Goal: Task Accomplishment & Management: Use online tool/utility

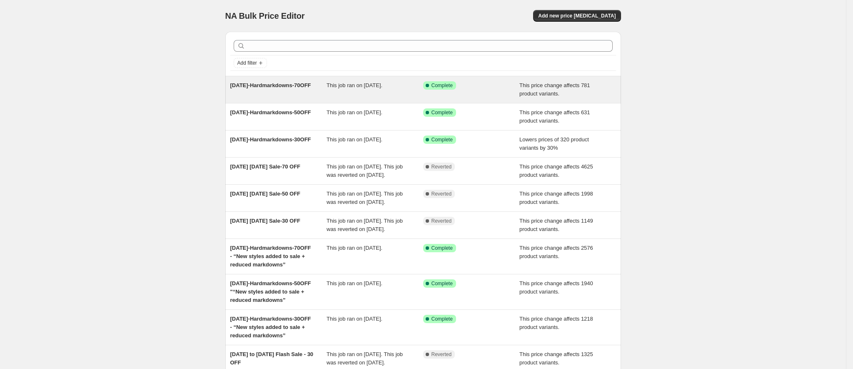
click at [274, 87] on span "[DATE]-Hardmarkdowns-70OFF" at bounding box center [270, 85] width 81 height 6
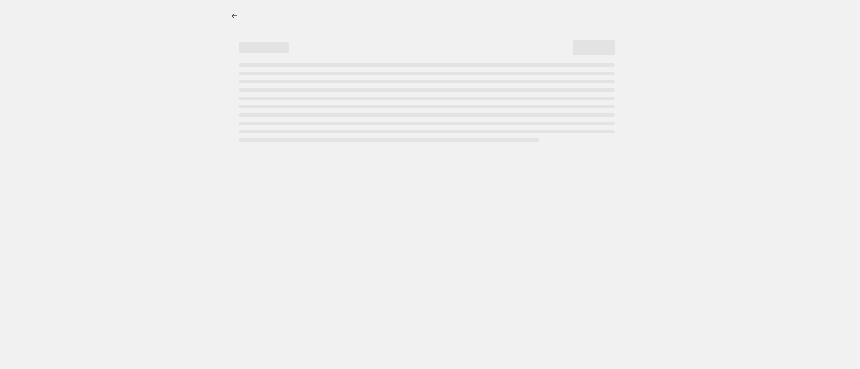
select select "pcap"
select select "no_change"
select select "tag"
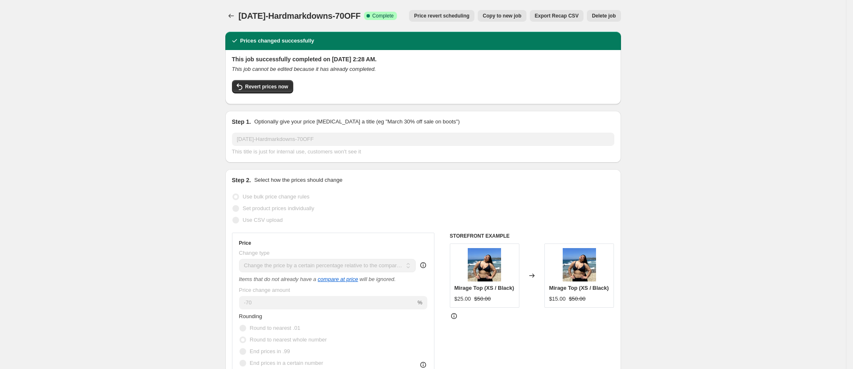
click at [520, 19] on button "Copy to new job" at bounding box center [502, 16] width 49 height 12
select select "pcap"
select select "no_change"
select select "tag"
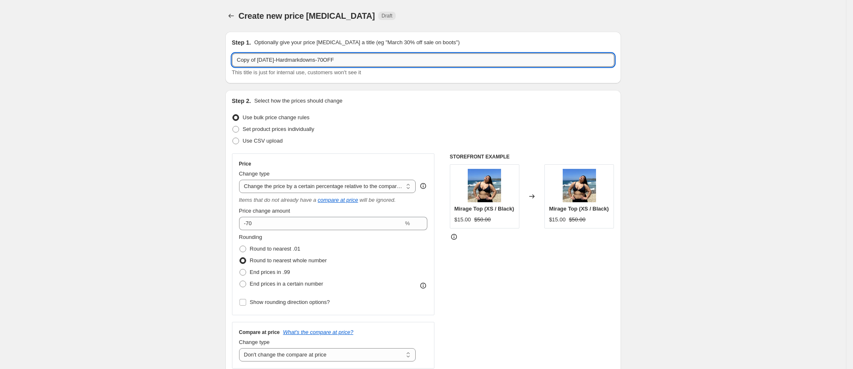
click at [364, 55] on input "Copy of [DATE]-Hardmarkdowns-70OFF" at bounding box center [423, 59] width 382 height 13
paste input "LABORDAYSALE-30DEALS"
type input "LABORDAYSALE-30DEALS"
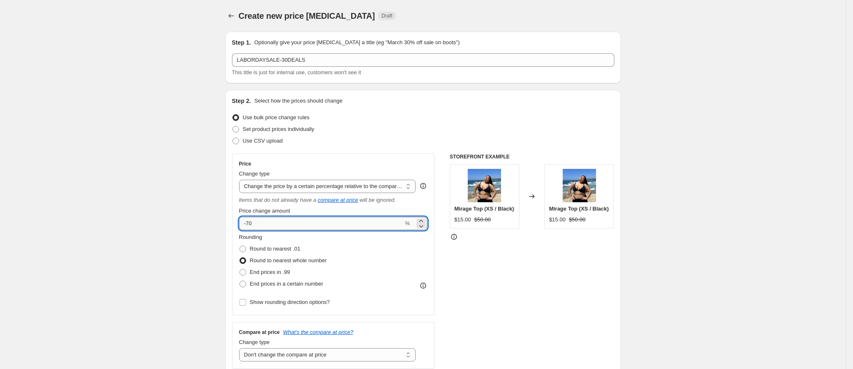
click at [328, 227] on input "-70" at bounding box center [321, 223] width 165 height 13
click at [344, 184] on select "Change the price to a certain amount Change the price by a certain amount Chang…" at bounding box center [327, 186] width 177 height 13
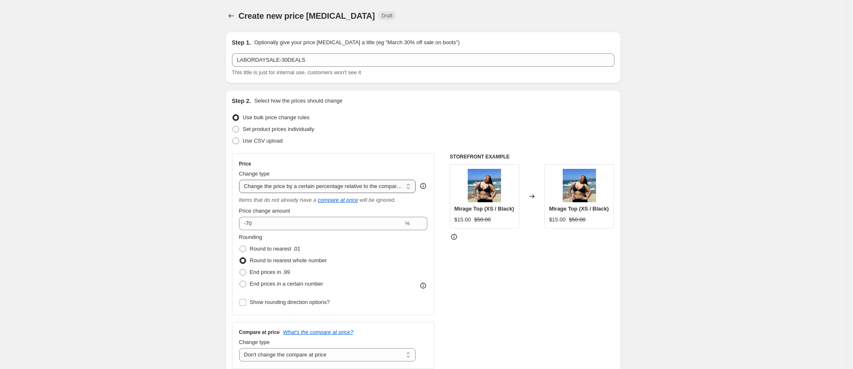
click at [344, 184] on select "Change the price to a certain amount Change the price by a certain amount Chang…" at bounding box center [327, 186] width 177 height 13
select select "to"
click at [242, 180] on select "Change the price to a certain amount Change the price by a certain amount Chang…" at bounding box center [327, 186] width 177 height 13
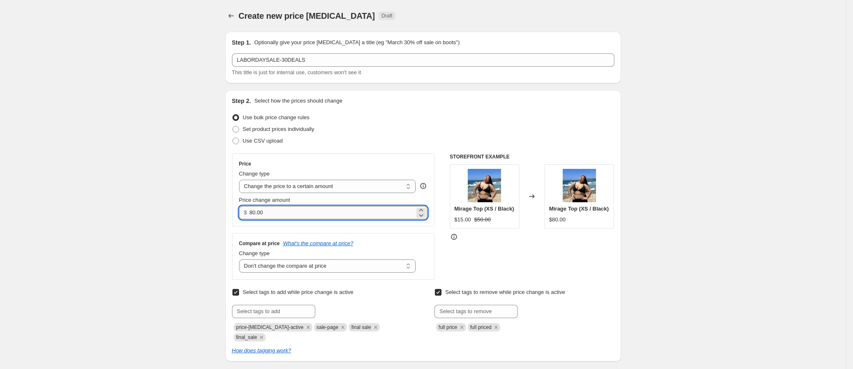
click at [299, 216] on input "80.00" at bounding box center [332, 212] width 165 height 13
drag, startPoint x: 275, startPoint y: 209, endPoint x: 219, endPoint y: 212, distance: 55.5
type input "30.00"
click at [272, 232] on div "Price Change type Change the price to a certain amount Change the price by a ce…" at bounding box center [333, 216] width 203 height 126
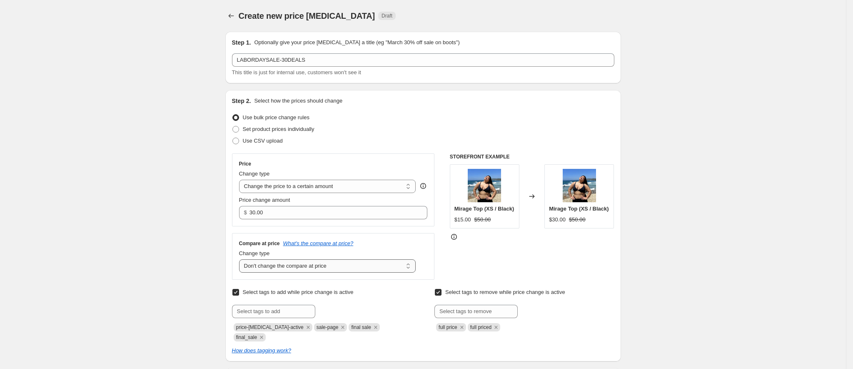
click at [315, 268] on select "Change the compare at price to the current price (sale) Change the compare at p…" at bounding box center [327, 265] width 177 height 13
click at [242, 260] on select "Change the compare at price to the current price (sale) Change the compare at p…" at bounding box center [327, 265] width 177 height 13
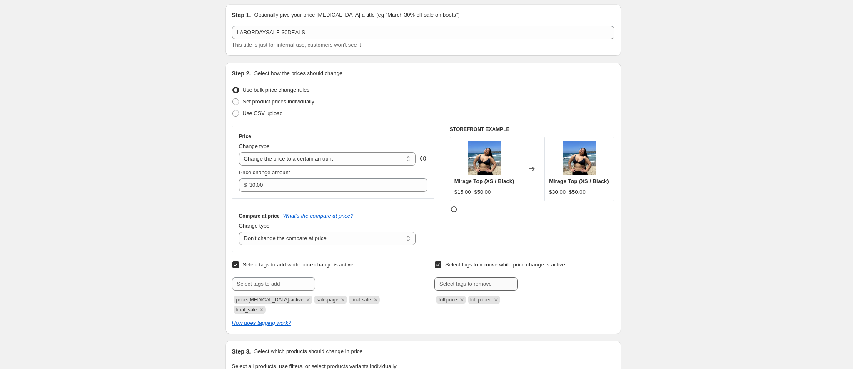
scroll to position [62, 0]
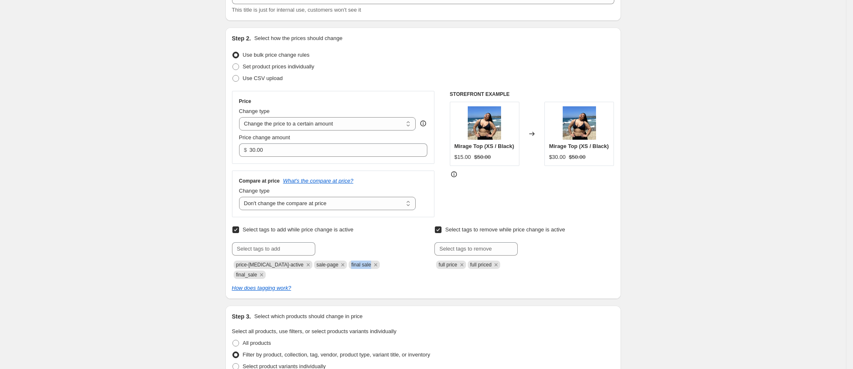
drag, startPoint x: 338, startPoint y: 267, endPoint x: 358, endPoint y: 268, distance: 20.0
click at [358, 268] on span "final sale" at bounding box center [364, 264] width 31 height 8
click at [374, 284] on div "How does tagging work?" at bounding box center [423, 288] width 382 height 8
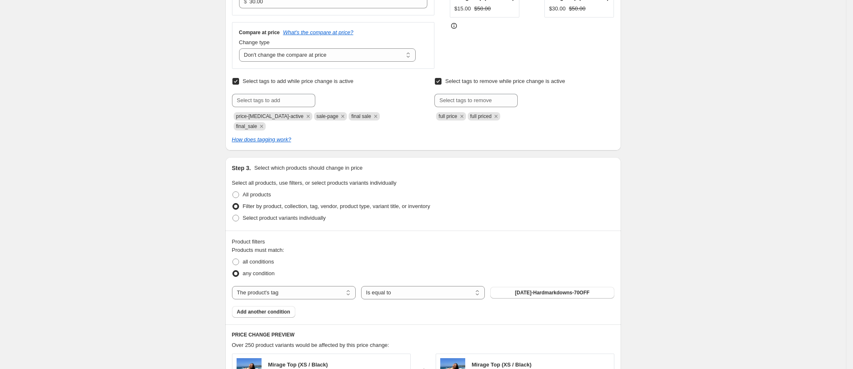
scroll to position [250, 0]
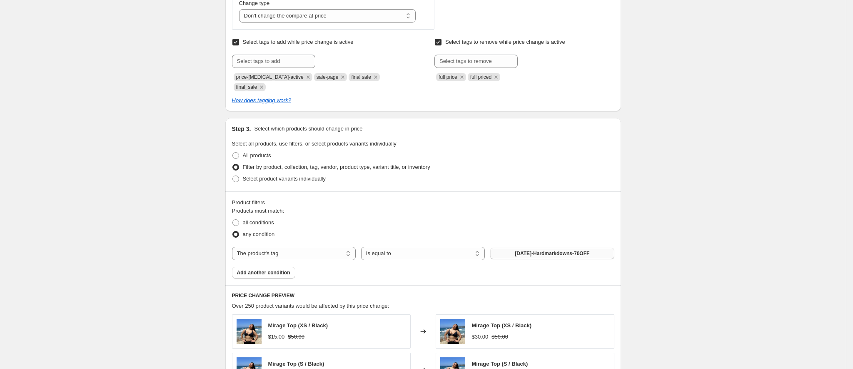
click at [535, 250] on span "[DATE]-Hardmarkdowns-70OFF" at bounding box center [552, 253] width 75 height 7
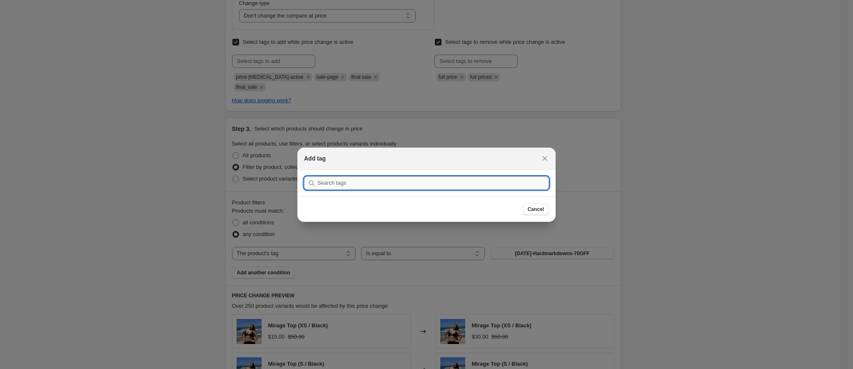
click at [356, 182] on input ":r41:" at bounding box center [433, 182] width 232 height 13
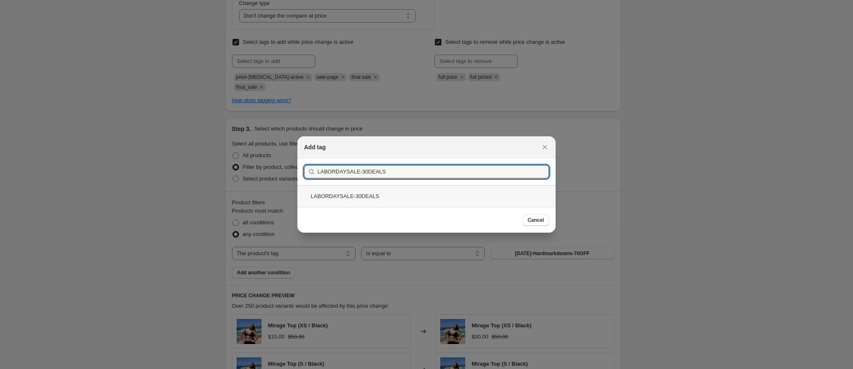
type input "LABORDAYSALE-30DEALS"
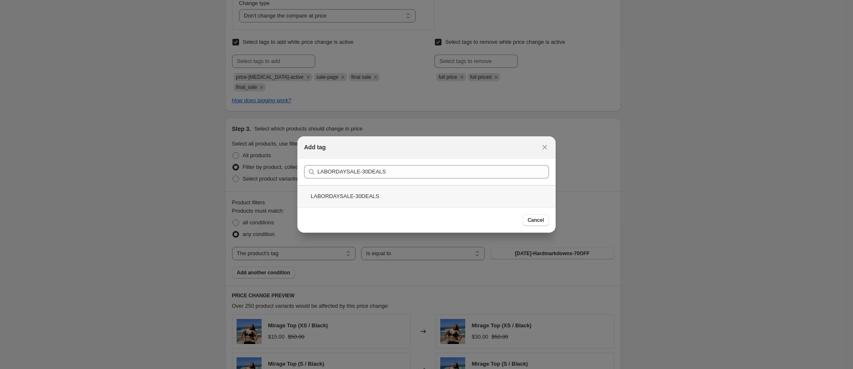
click at [361, 195] on div "LABORDAYSALE-30DEALS" at bounding box center [426, 196] width 258 height 22
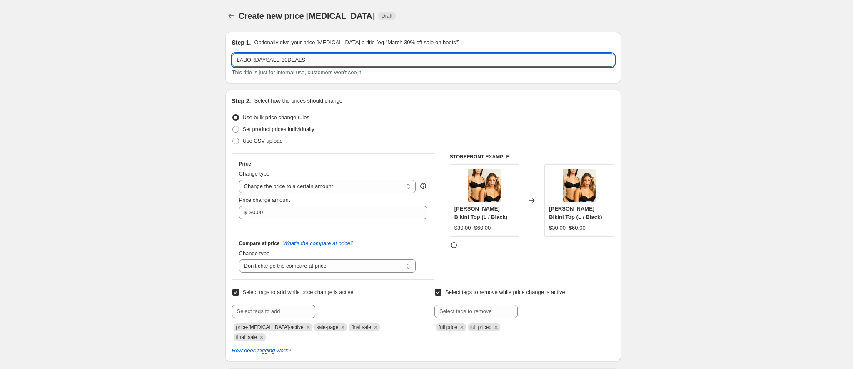
click at [316, 61] on input "LABORDAYSALE-30DEALS" at bounding box center [423, 59] width 382 height 13
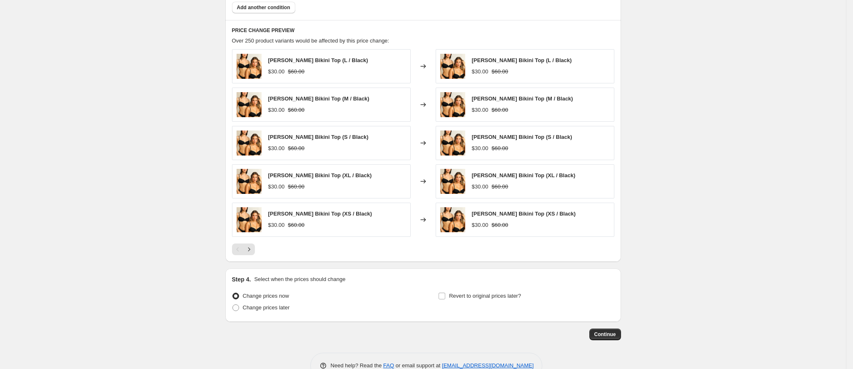
scroll to position [529, 0]
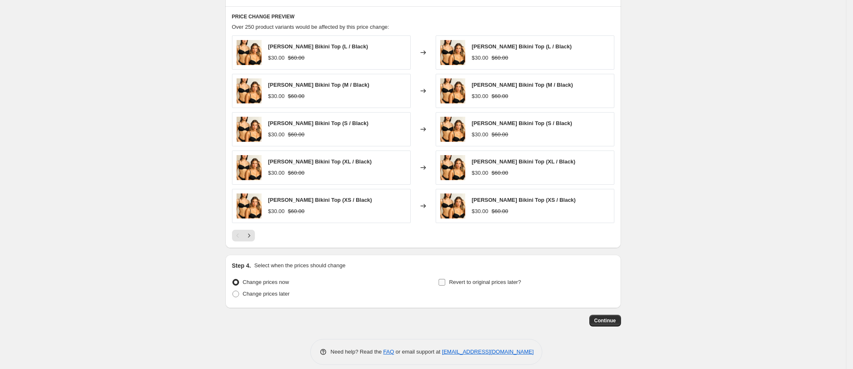
click at [475, 279] on span "Revert to original prices later?" at bounding box center [485, 282] width 72 height 6
click at [445, 279] on input "Revert to original prices later?" at bounding box center [442, 282] width 7 height 7
checkbox input "true"
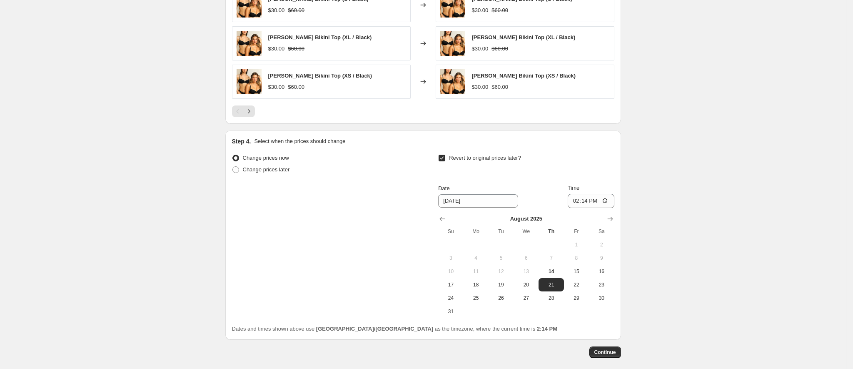
scroll to position [654, 0]
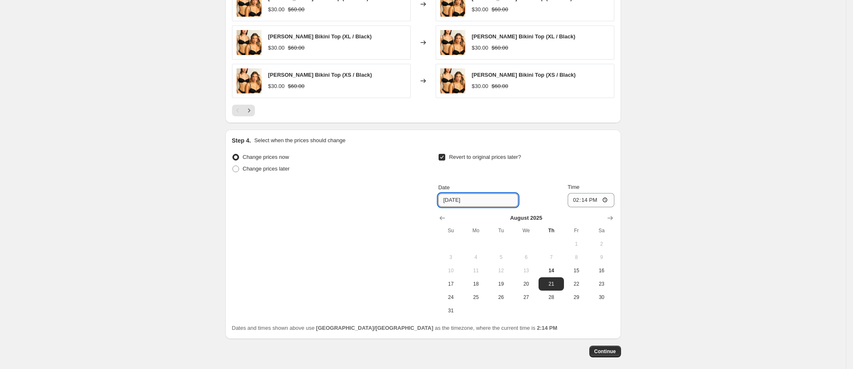
click at [446, 193] on input "[DATE]" at bounding box center [478, 199] width 80 height 13
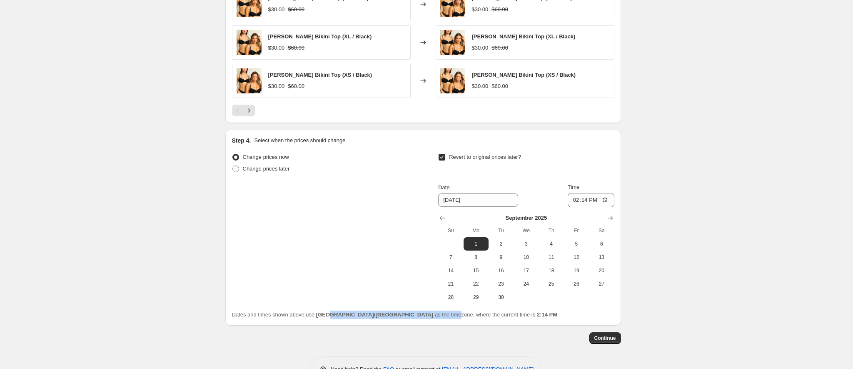
drag, startPoint x: 375, startPoint y: 306, endPoint x: 382, endPoint y: 306, distance: 6.3
click at [382, 311] on span "Dates and times shown above use [GEOGRAPHIC_DATA]/[GEOGRAPHIC_DATA] as the time…" at bounding box center [395, 314] width 326 height 6
click at [504, 240] on span "2" at bounding box center [501, 243] width 18 height 7
click at [479, 240] on span "1" at bounding box center [476, 243] width 18 height 7
type input "[DATE]"
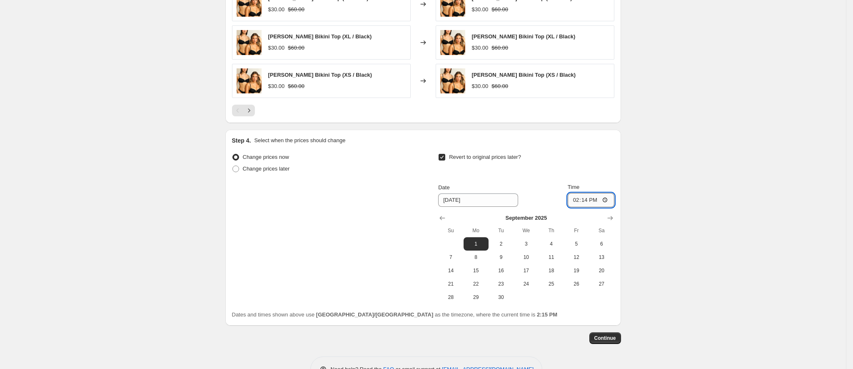
click at [580, 193] on input "14:14" at bounding box center [591, 200] width 47 height 14
type input "15:00"
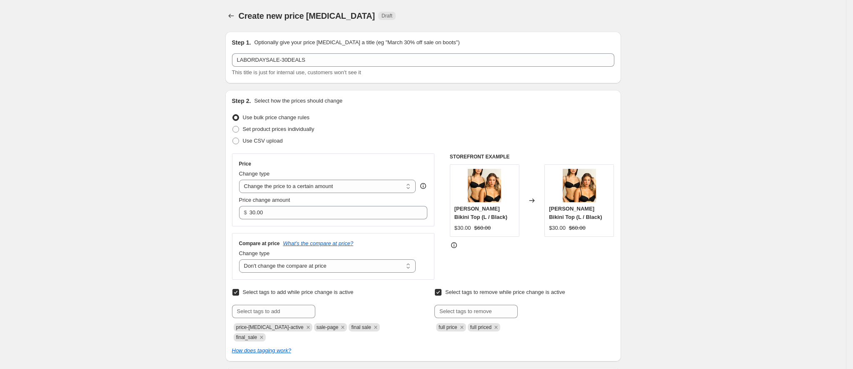
scroll to position [671, 0]
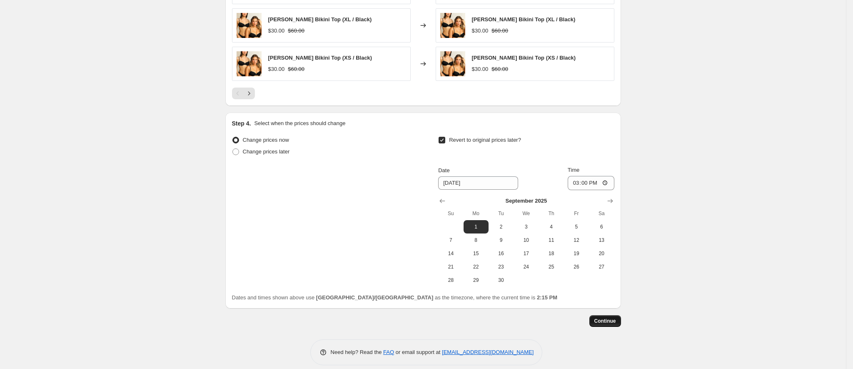
click at [616, 317] on span "Continue" at bounding box center [606, 320] width 22 height 7
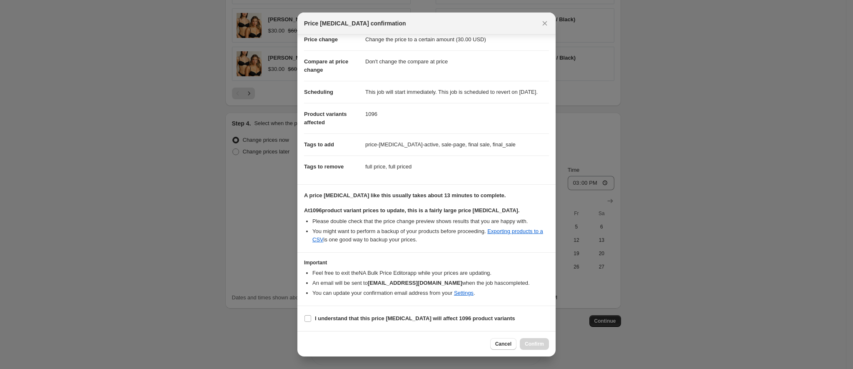
scroll to position [29, 0]
click at [355, 319] on b "I understand that this price [MEDICAL_DATA] will affect 1096 product variants" at bounding box center [415, 318] width 200 height 6
click at [311, 319] on input "I understand that this price [MEDICAL_DATA] will affect 1096 product variants" at bounding box center [308, 318] width 7 height 7
checkbox input "true"
click at [546, 22] on icon "Close" at bounding box center [545, 23] width 8 height 8
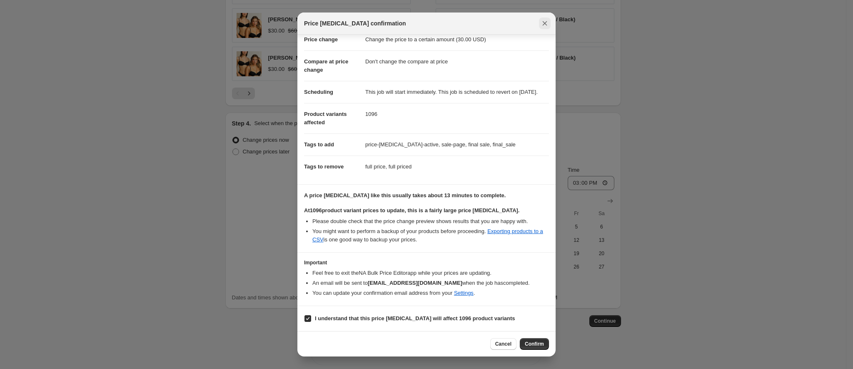
scroll to position [671, 0]
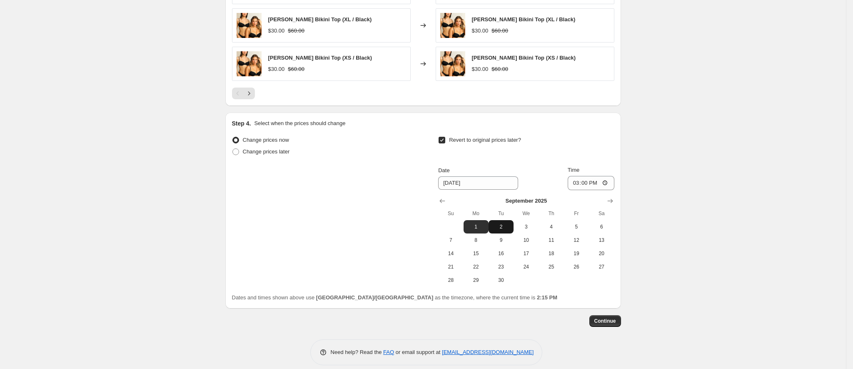
click at [498, 223] on span "2" at bounding box center [501, 226] width 18 height 7
type input "[DATE]"
click at [607, 317] on span "Continue" at bounding box center [606, 320] width 22 height 7
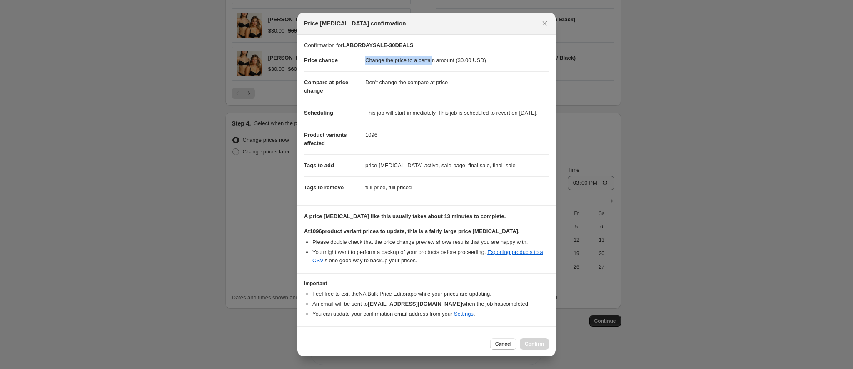
drag, startPoint x: 363, startPoint y: 62, endPoint x: 430, endPoint y: 62, distance: 66.3
click at [430, 62] on dd "Change the price to a certain amount (30.00 USD)" at bounding box center [457, 61] width 184 height 22
drag, startPoint x: 360, startPoint y: 82, endPoint x: 447, endPoint y: 85, distance: 86.7
click at [447, 85] on dl "Price change Change the price to a certain amount (30.00 USD) Compare at price …" at bounding box center [426, 124] width 245 height 149
drag, startPoint x: 364, startPoint y: 115, endPoint x: 419, endPoint y: 121, distance: 55.4
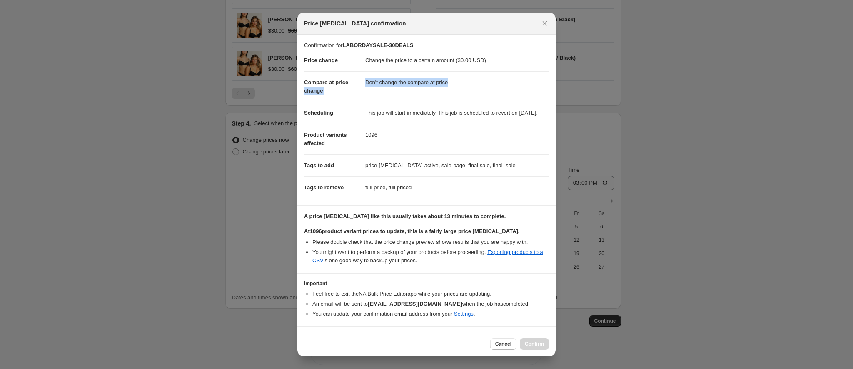
click at [419, 121] on dl "Price change Change the price to a certain amount (30.00 USD) Compare at price …" at bounding box center [426, 124] width 245 height 149
click at [543, 20] on icon "Close" at bounding box center [545, 23] width 8 height 8
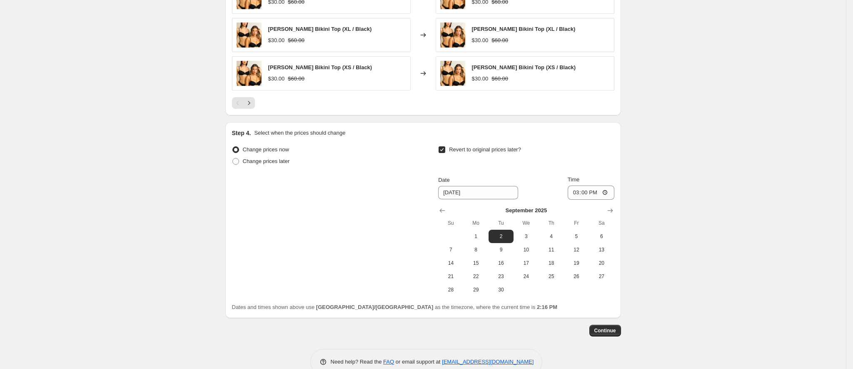
scroll to position [671, 0]
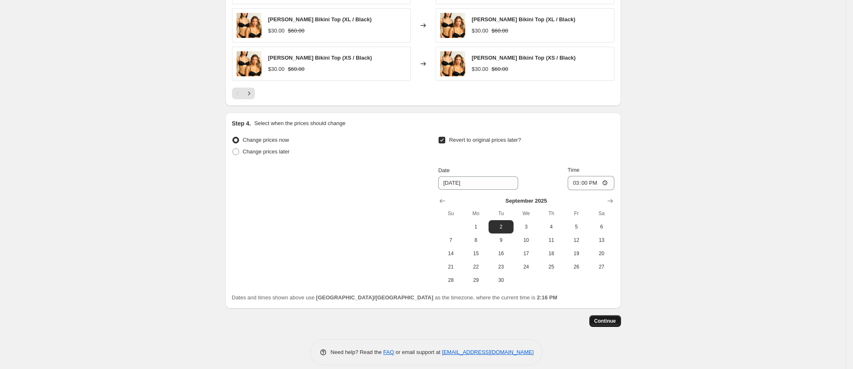
click at [609, 317] on span "Continue" at bounding box center [606, 320] width 22 height 7
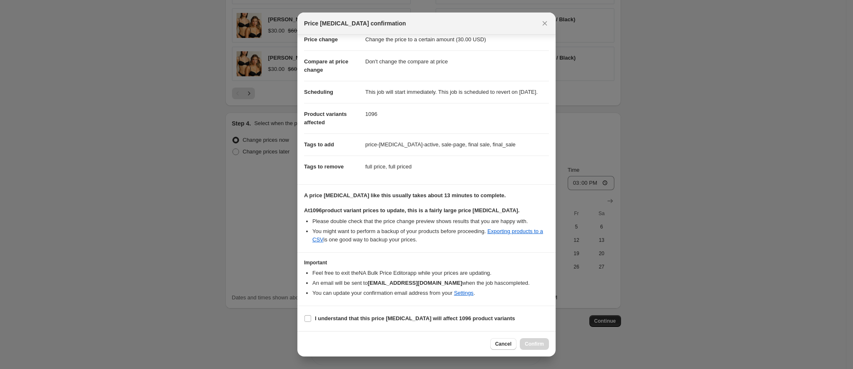
scroll to position [29, 0]
click at [326, 315] on b "I understand that this price [MEDICAL_DATA] will affect 1096 product variants" at bounding box center [415, 318] width 200 height 6
click at [311, 315] on input "I understand that this price [MEDICAL_DATA] will affect 1096 product variants" at bounding box center [308, 318] width 7 height 7
checkbox input "true"
click at [539, 343] on span "Confirm" at bounding box center [534, 343] width 19 height 7
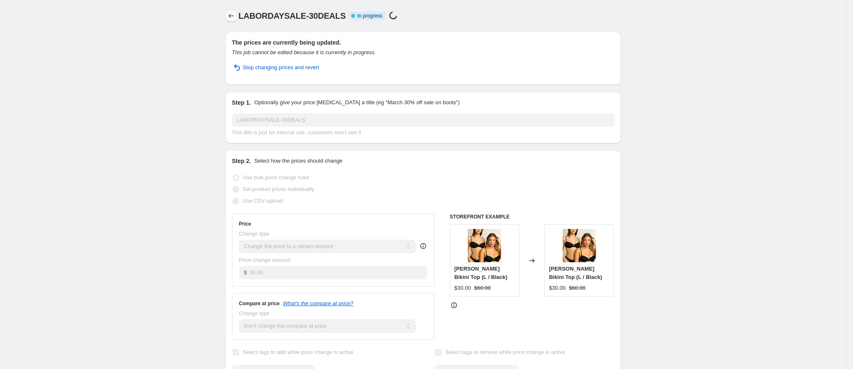
click at [234, 15] on icon "Price change jobs" at bounding box center [231, 16] width 8 height 8
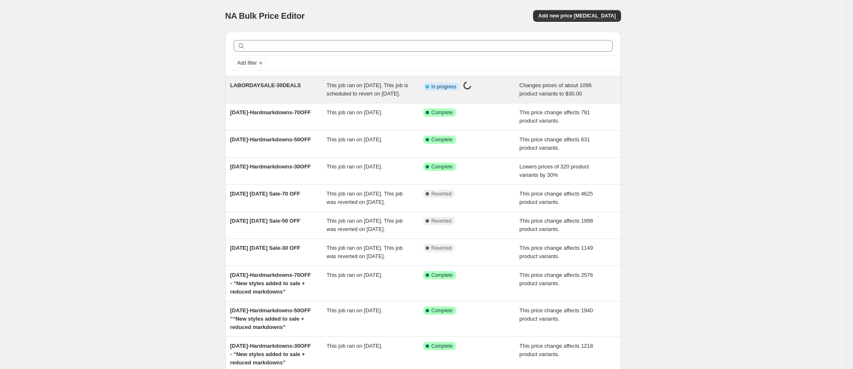
click at [277, 87] on span "LABORDAYSALE-30DEALS" at bounding box center [265, 85] width 71 height 6
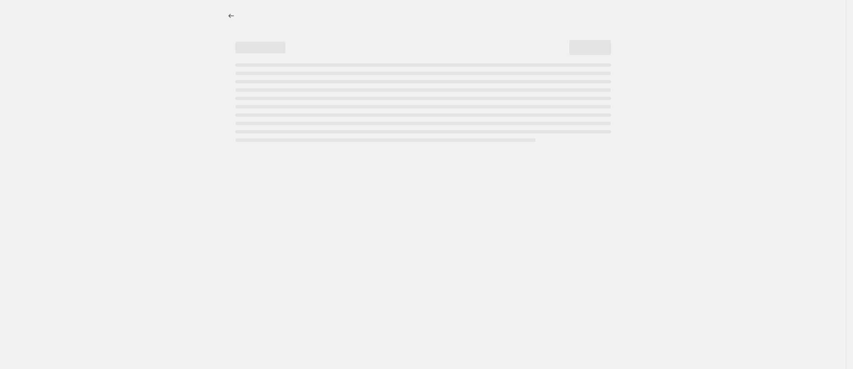
select select "no_change"
select select "tag"
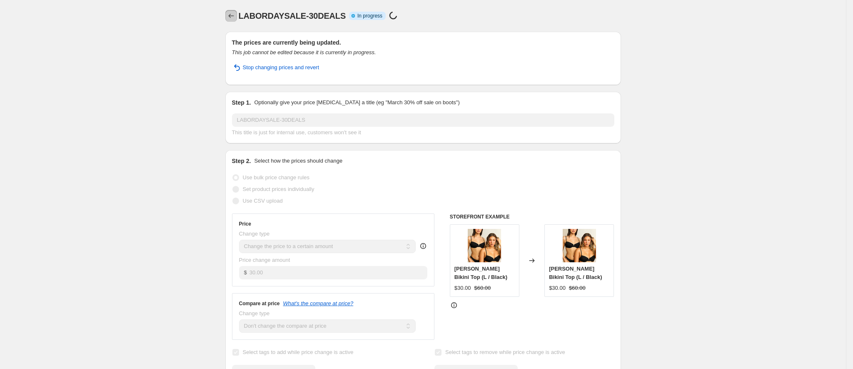
click at [232, 12] on icon "Price change jobs" at bounding box center [231, 16] width 8 height 8
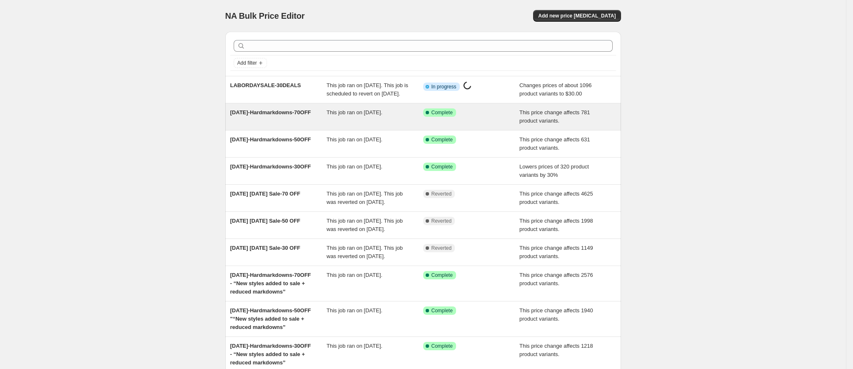
click at [279, 125] on div "[DATE]-Hardmarkdowns-70OFF" at bounding box center [278, 116] width 97 height 17
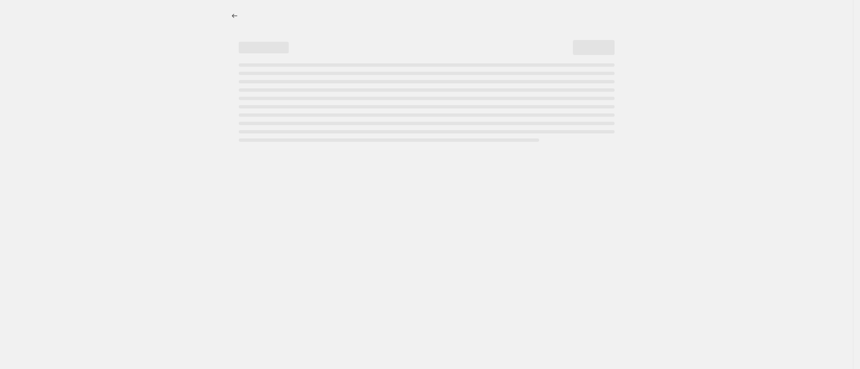
select select "pcap"
select select "no_change"
select select "tag"
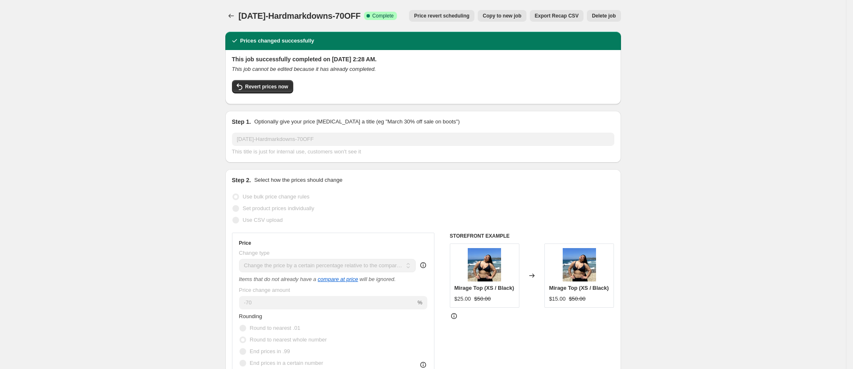
click at [514, 16] on span "Copy to new job" at bounding box center [502, 15] width 39 height 7
select select "pcap"
select select "no_change"
select select "tag"
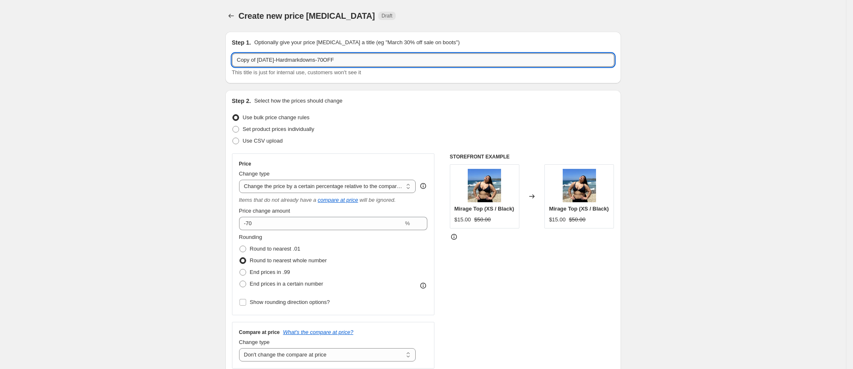
click at [382, 57] on input "Copy of [DATE]-Hardmarkdowns-70OFF" at bounding box center [423, 59] width 382 height 13
paste input "LABORDAYSALE-40DEALS"
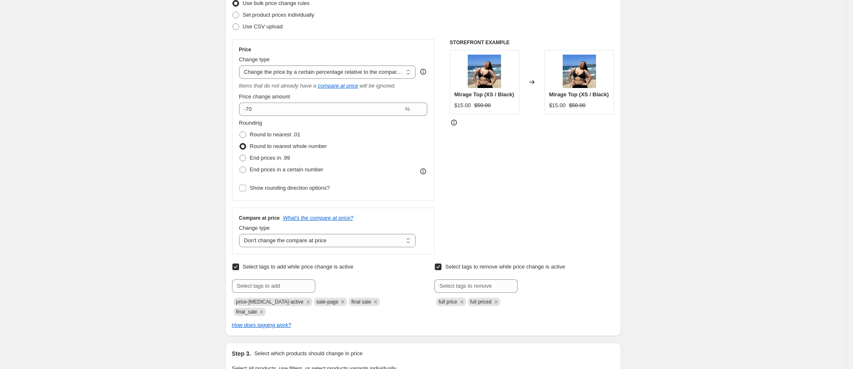
scroll to position [125, 0]
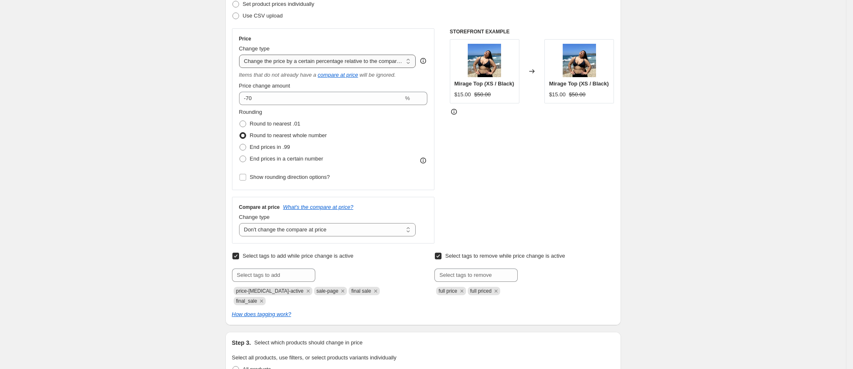
type input "LABORDAYSALE-40DEALS"
click at [317, 57] on select "Change the price to a certain amount Change the price by a certain amount Chang…" at bounding box center [327, 61] width 177 height 13
select select "to"
click at [242, 55] on select "Change the price to a certain amount Change the price by a certain amount Chang…" at bounding box center [327, 61] width 177 height 13
type input "80.00"
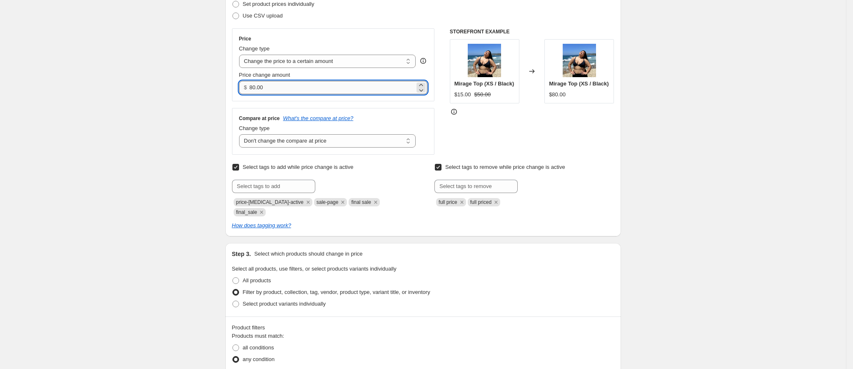
drag, startPoint x: 285, startPoint y: 89, endPoint x: 279, endPoint y: 89, distance: 5.4
click at [279, 89] on input "80.00" at bounding box center [332, 87] width 165 height 13
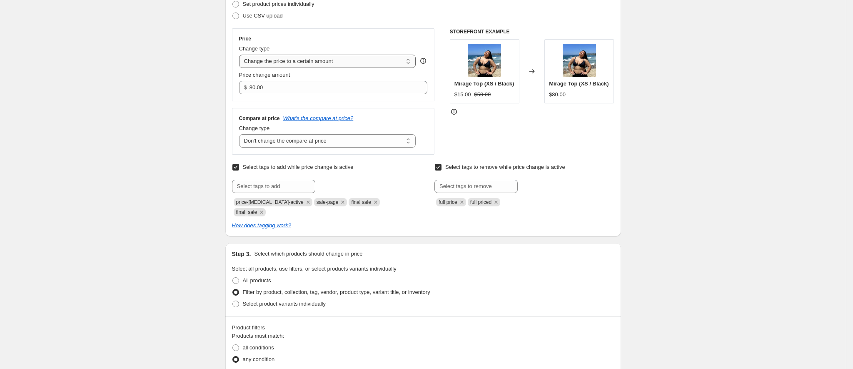
click at [316, 59] on select "Change the price to a certain amount Change the price by a certain amount Chang…" at bounding box center [327, 61] width 177 height 13
click at [242, 55] on select "Change the price to a certain amount Change the price by a certain amount Chang…" at bounding box center [327, 61] width 177 height 13
click at [310, 60] on select "Change the price to a certain amount Change the price by a certain amount Chang…" at bounding box center [327, 61] width 177 height 13
select select "by"
click at [242, 55] on select "Change the price to a certain amount Change the price by a certain amount Chang…" at bounding box center [327, 61] width 177 height 13
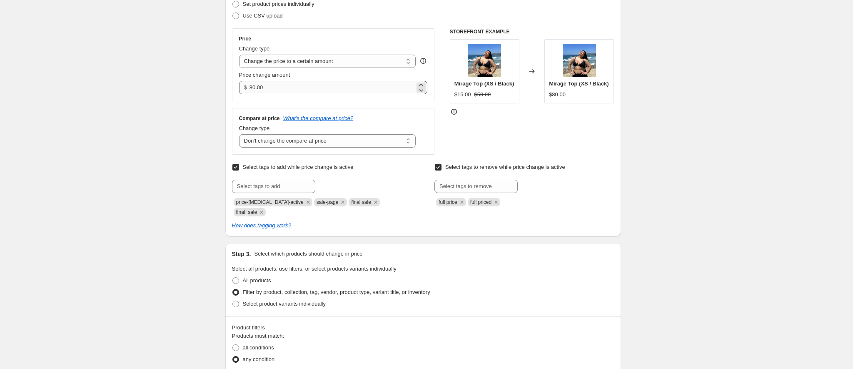
type input "-10.00"
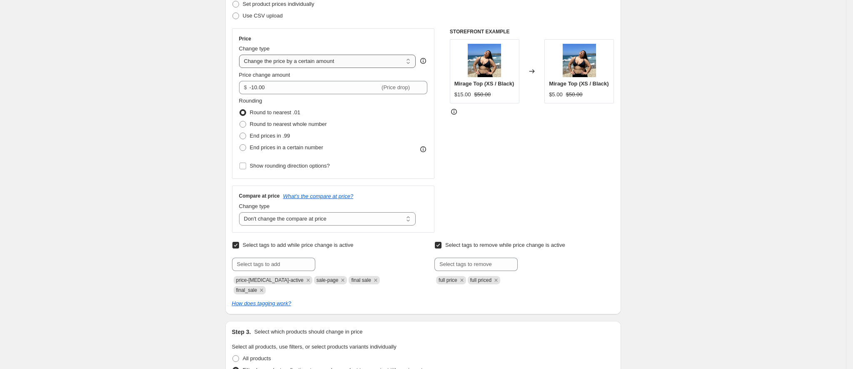
click at [318, 60] on select "Change the price to a certain amount Change the price by a certain amount Chang…" at bounding box center [327, 61] width 177 height 13
select select "to"
click at [242, 55] on select "Change the price to a certain amount Change the price by a certain amount Chang…" at bounding box center [327, 61] width 177 height 13
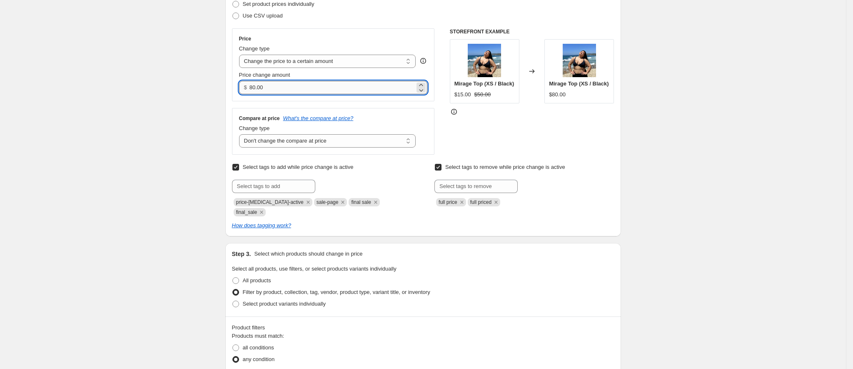
click at [278, 87] on input "80.00" at bounding box center [332, 87] width 165 height 13
drag, startPoint x: 278, startPoint y: 87, endPoint x: 245, endPoint y: 87, distance: 32.9
click at [245, 87] on div "$ 80.00" at bounding box center [333, 87] width 189 height 13
type input "40.00"
click at [601, 151] on div "STOREFRONT EXAMPLE Mirage Top (XS / Black) $15.00 $50.00 Changed to Mirage Top …" at bounding box center [532, 91] width 165 height 126
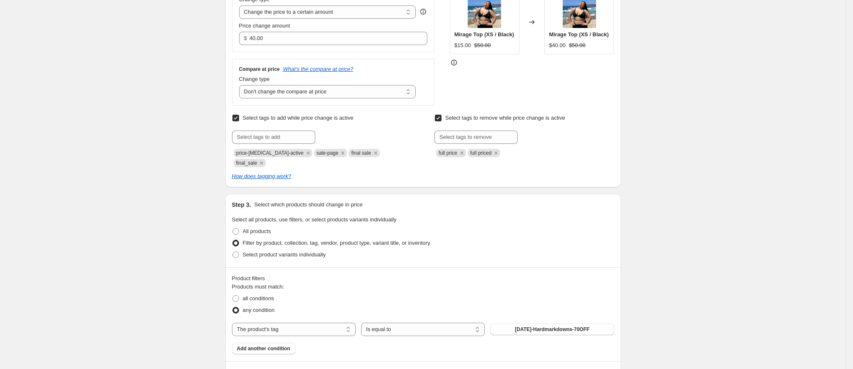
scroll to position [312, 0]
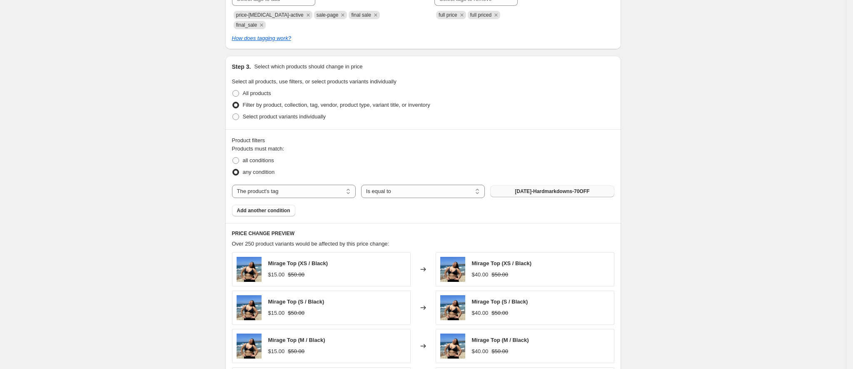
click at [563, 188] on span "[DATE]-Hardmarkdowns-70OFF" at bounding box center [552, 191] width 75 height 7
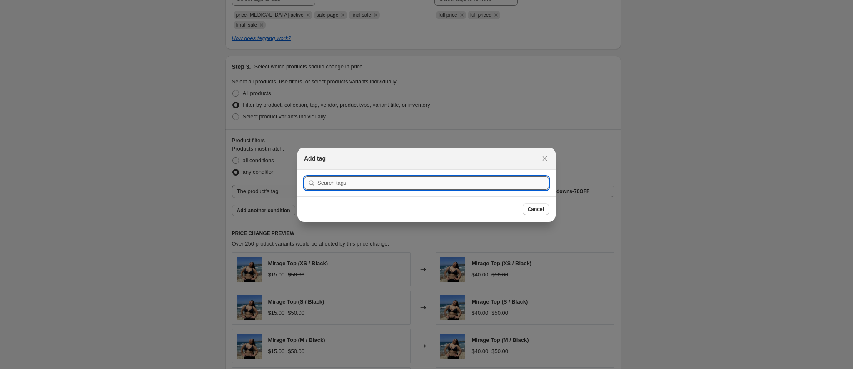
click at [405, 176] on input ":rbj:" at bounding box center [433, 182] width 232 height 13
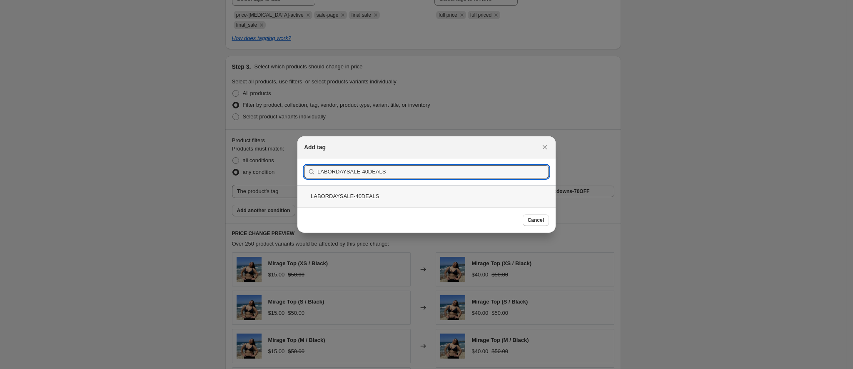
type input "LABORDAYSALE-40DEALS"
click at [348, 191] on div "LABORDAYSALE-40DEALS" at bounding box center [426, 196] width 258 height 22
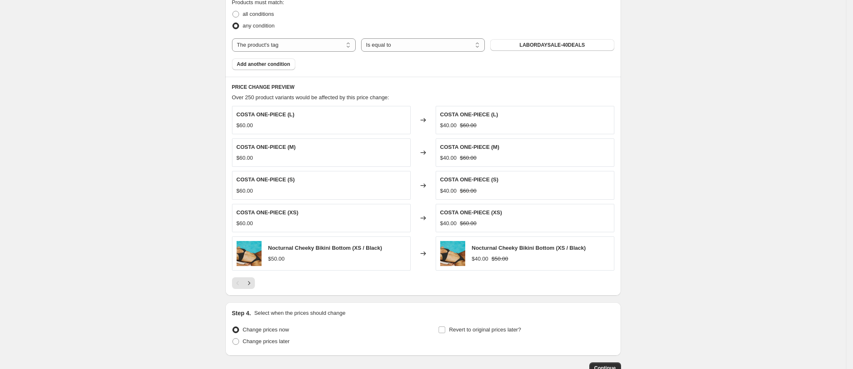
scroll to position [500, 0]
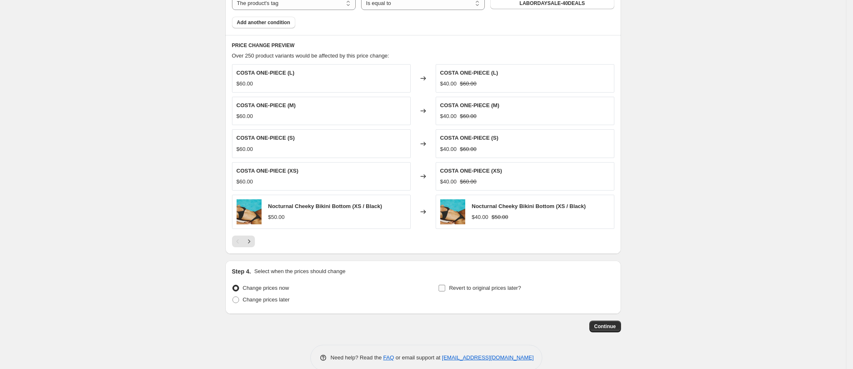
click at [473, 285] on span "Revert to original prices later?" at bounding box center [485, 288] width 72 height 6
click at [445, 285] on input "Revert to original prices later?" at bounding box center [442, 288] width 7 height 7
checkbox input "true"
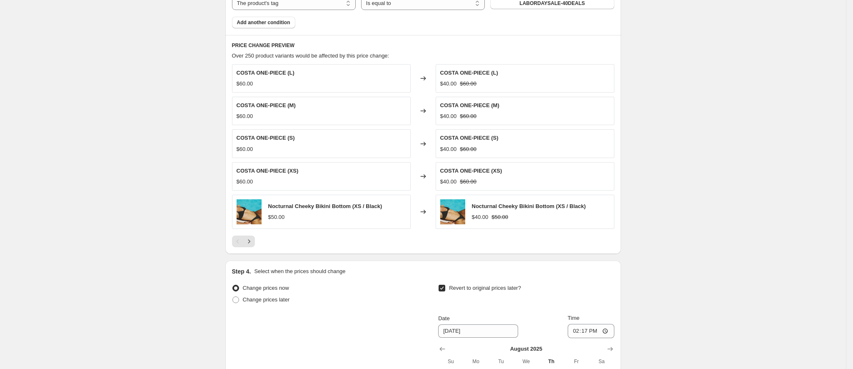
scroll to position [662, 0]
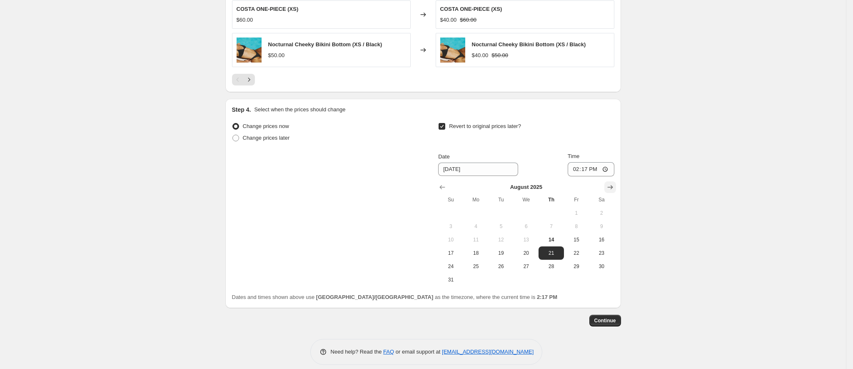
click at [610, 183] on icon "Show next month, September 2025" at bounding box center [610, 187] width 8 height 8
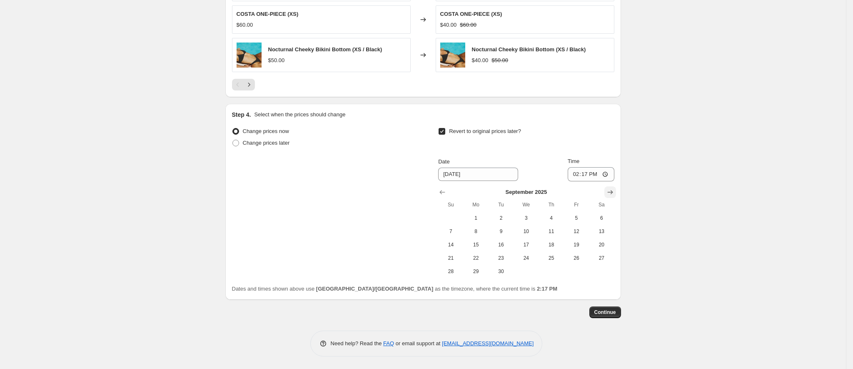
scroll to position [648, 0]
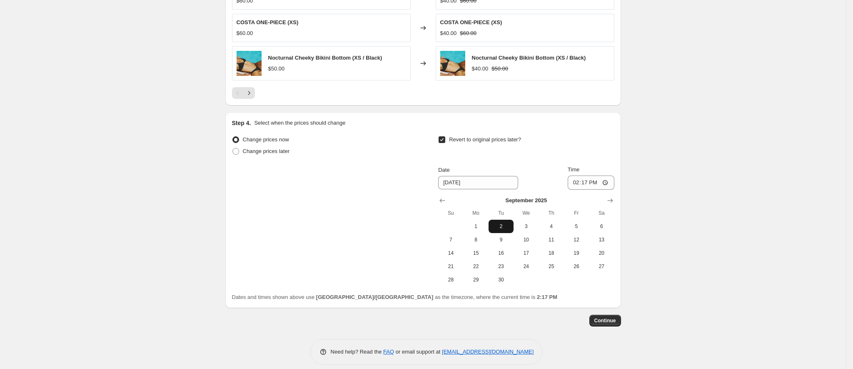
click at [501, 223] on span "2" at bounding box center [501, 226] width 18 height 7
type input "[DATE]"
click at [579, 175] on input "14:17" at bounding box center [591, 182] width 47 height 14
type input "15:00"
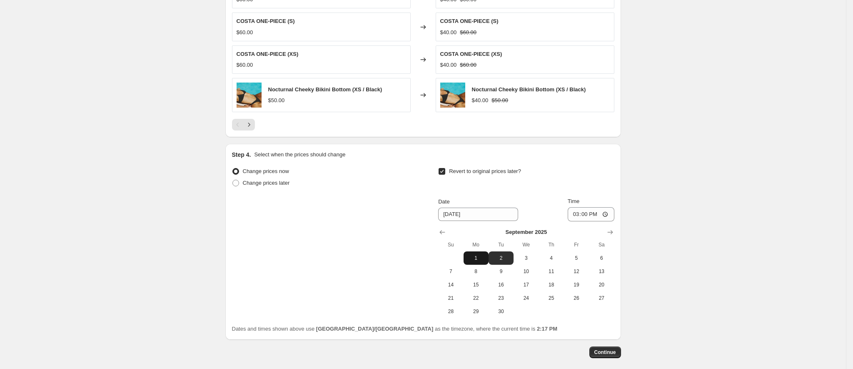
scroll to position [625, 0]
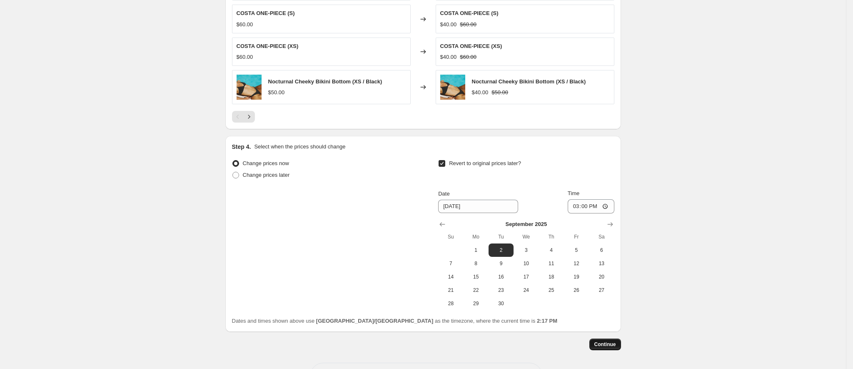
click at [612, 341] on span "Continue" at bounding box center [606, 344] width 22 height 7
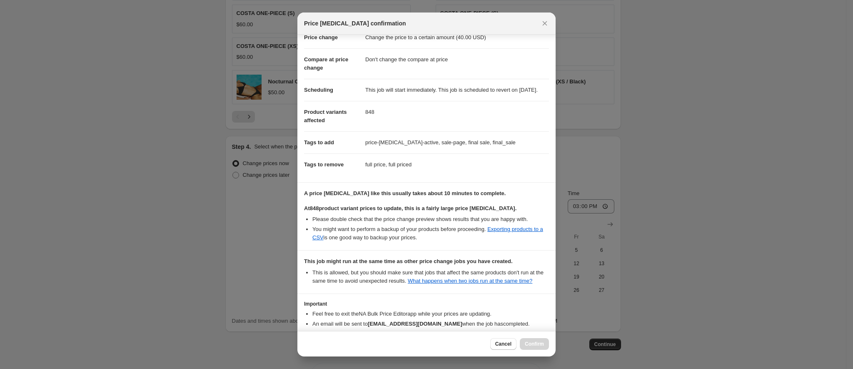
scroll to position [81, 0]
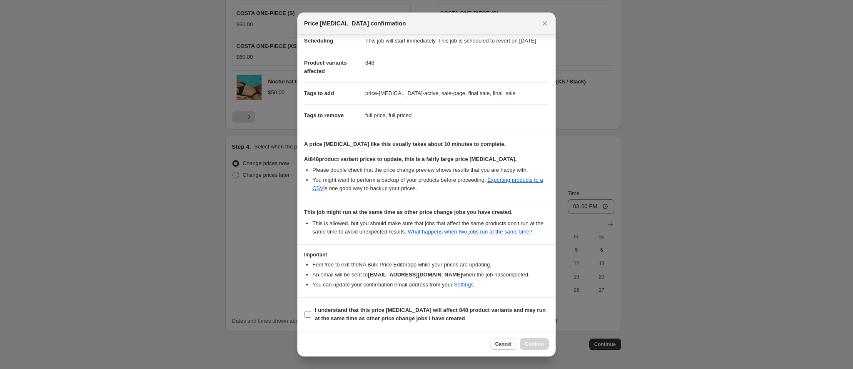
click at [338, 311] on b "I understand that this price [MEDICAL_DATA] will affect 848 product variants an…" at bounding box center [430, 314] width 231 height 15
click at [311, 311] on input "I understand that this price [MEDICAL_DATA] will affect 848 product variants an…" at bounding box center [308, 314] width 7 height 7
checkbox input "true"
click at [533, 342] on span "Confirm" at bounding box center [534, 343] width 19 height 7
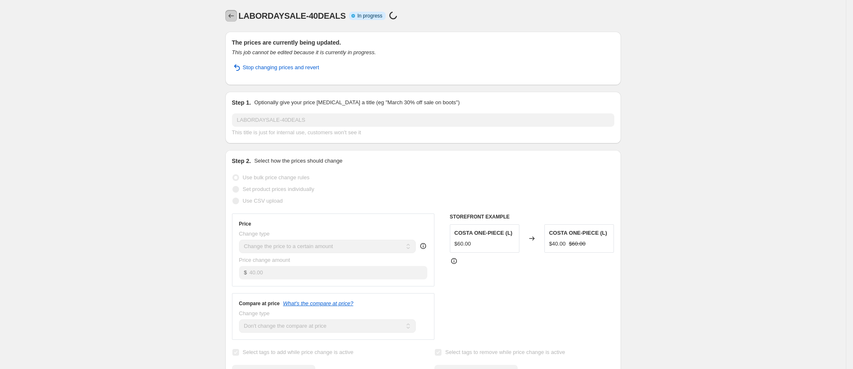
click at [234, 17] on icon "Price change jobs" at bounding box center [231, 16] width 8 height 8
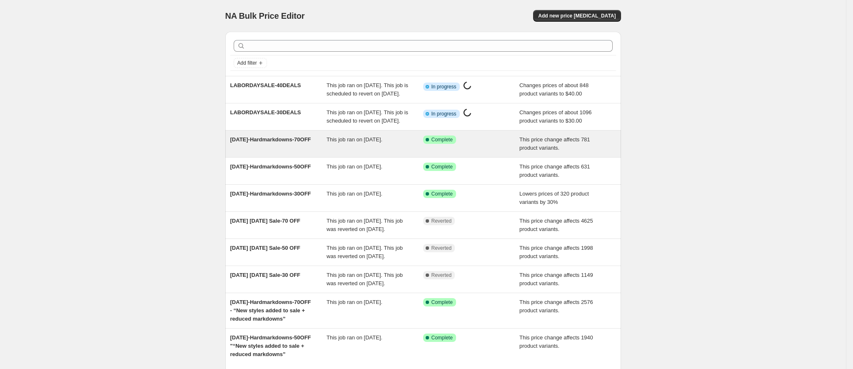
click at [363, 152] on div "This job ran on [DATE]." at bounding box center [375, 143] width 97 height 17
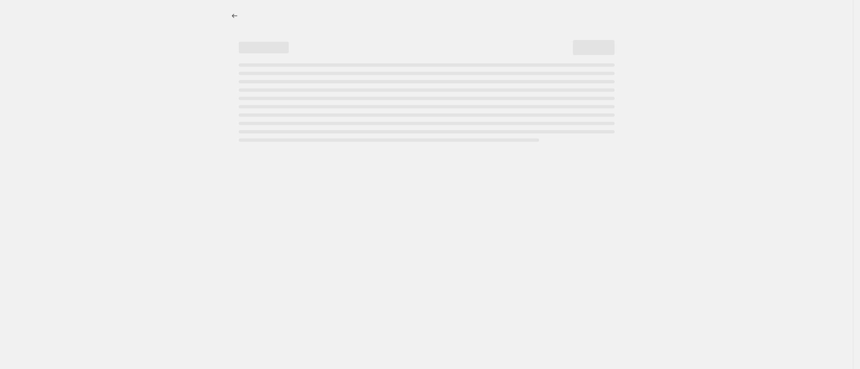
select select "pcap"
select select "no_change"
select select "tag"
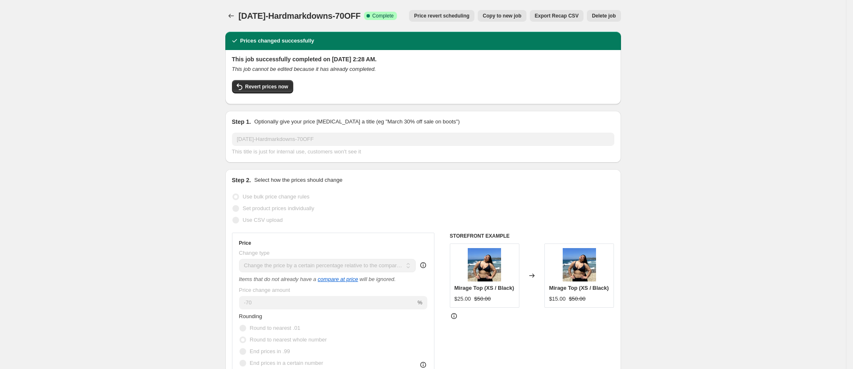
click at [522, 16] on span "Copy to new job" at bounding box center [502, 15] width 39 height 7
select select "pcap"
select select "no_change"
select select "tag"
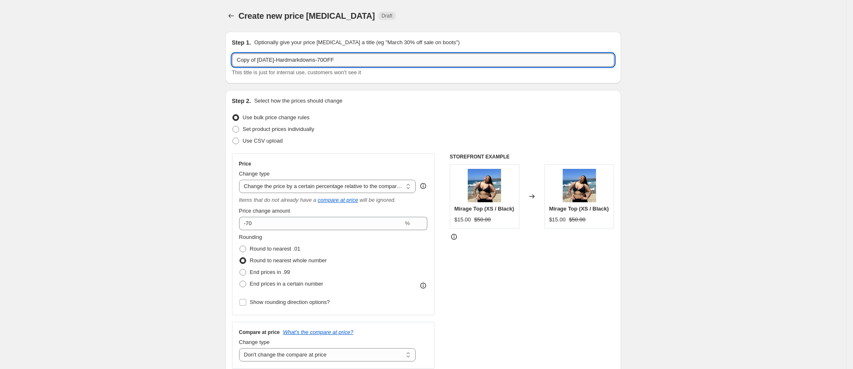
click at [321, 57] on input "Copy of [DATE]-Hardmarkdowns-70OFF" at bounding box center [423, 59] width 382 height 13
paste input "LABORDAY20PRICECHANGE"
type input "LABORDAY20PRICECHANGE"
click at [333, 186] on select "Change the price to a certain amount Change the price by a certain amount Chang…" at bounding box center [327, 186] width 177 height 13
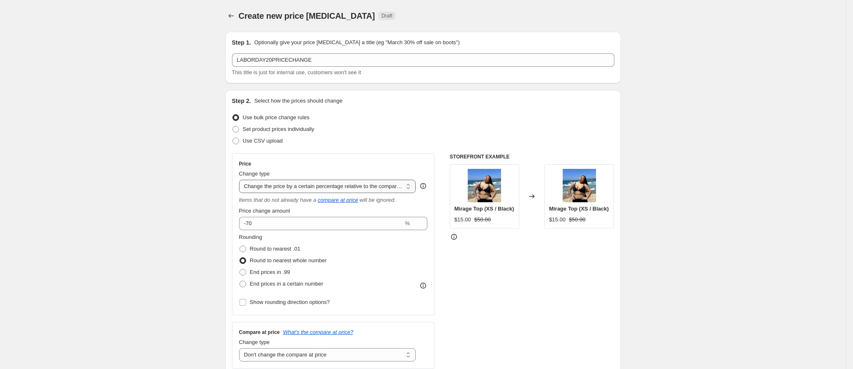
select select "to"
click at [242, 180] on select "Change the price to a certain amount Change the price by a certain amount Chang…" at bounding box center [327, 186] width 177 height 13
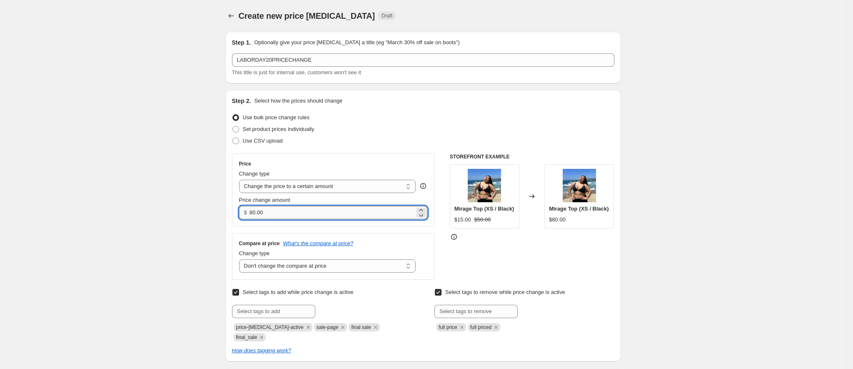
click at [288, 213] on input "80.00" at bounding box center [332, 212] width 165 height 13
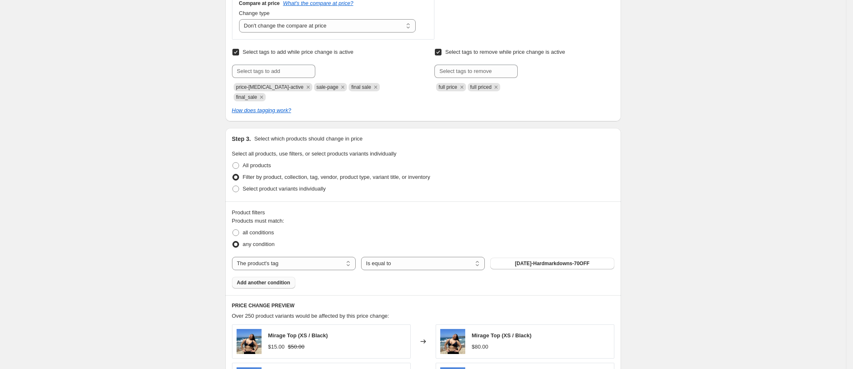
scroll to position [312, 0]
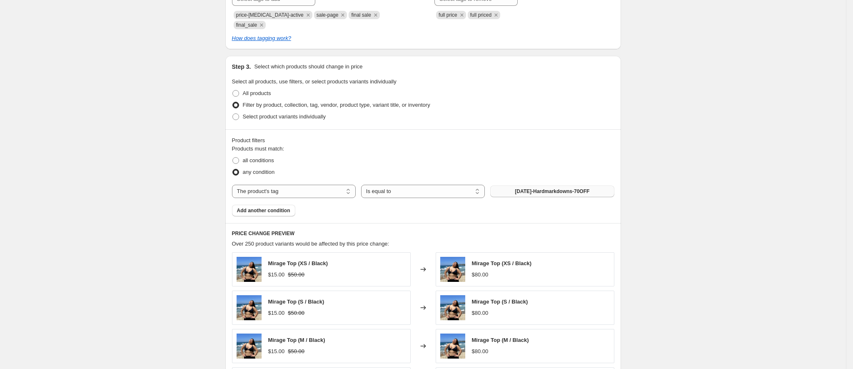
type input "19.98"
click at [521, 188] on span "[DATE]-Hardmarkdowns-70OFF" at bounding box center [552, 191] width 75 height 7
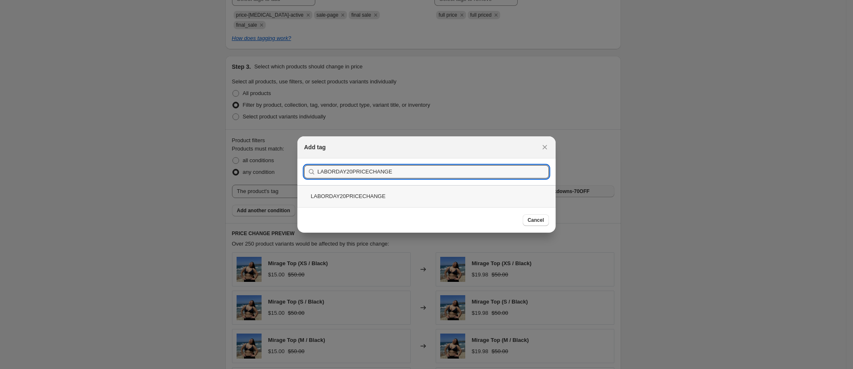
type input "LABORDAY20PRICECHANGE"
click at [362, 197] on div "LABORDAY20PRICECHANGE" at bounding box center [426, 196] width 258 height 22
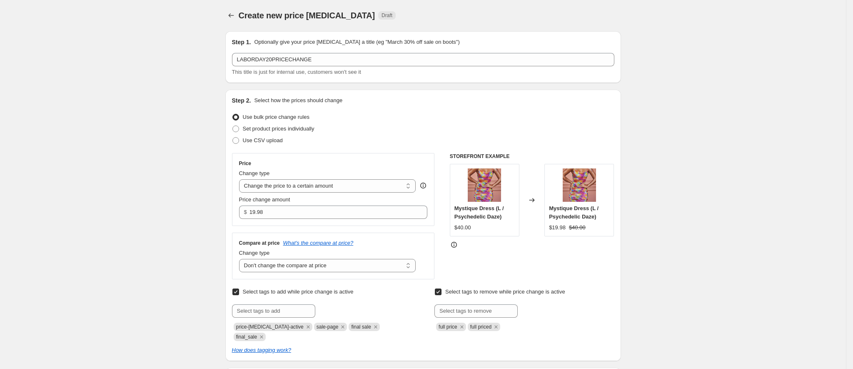
scroll to position [0, 0]
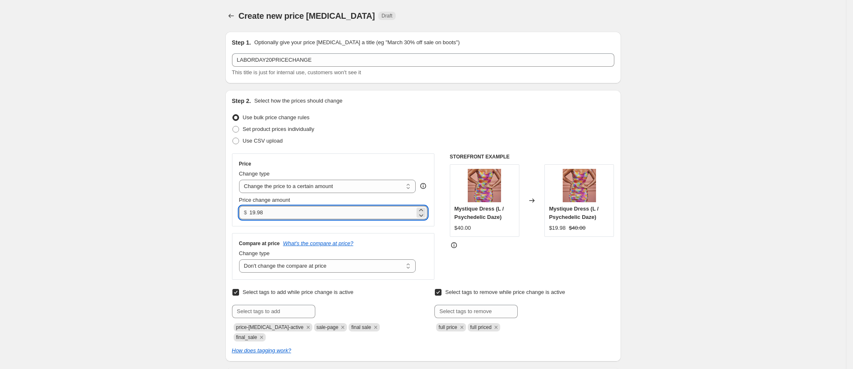
click at [295, 211] on input "19.98" at bounding box center [332, 212] width 165 height 13
drag, startPoint x: 270, startPoint y: 213, endPoint x: 230, endPoint y: 211, distance: 40.1
click at [230, 211] on div "Step 2. Select how the prices should change Use bulk price change rules Set pro…" at bounding box center [423, 225] width 396 height 271
type input "20.00"
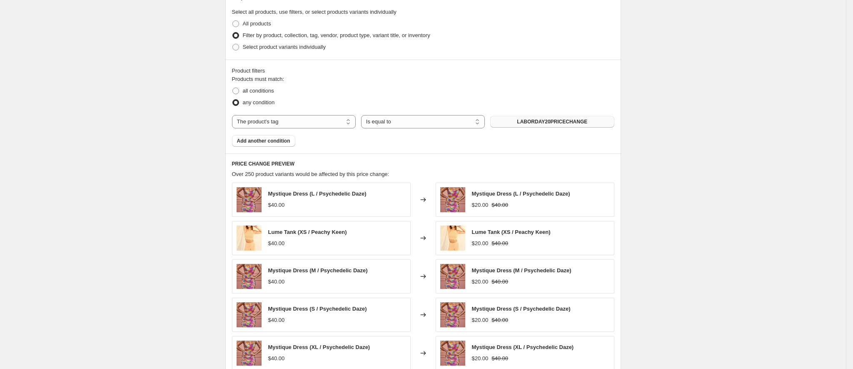
scroll to position [437, 0]
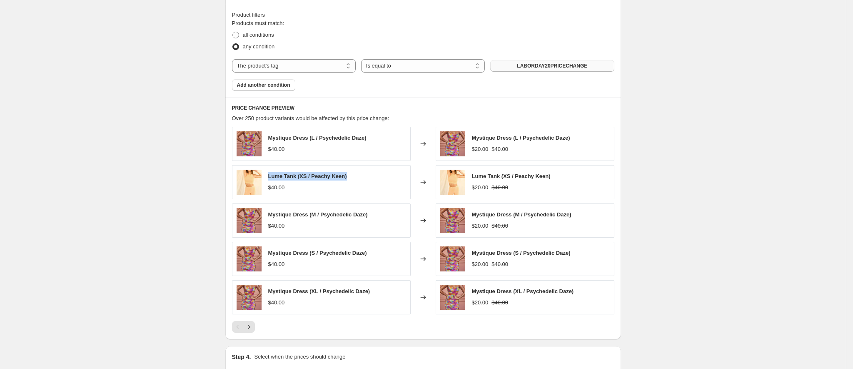
drag, startPoint x: 269, startPoint y: 169, endPoint x: 370, endPoint y: 172, distance: 100.4
click at [370, 172] on div "Lume Tank (XS / Peachy Keen) $40.00" at bounding box center [321, 182] width 179 height 34
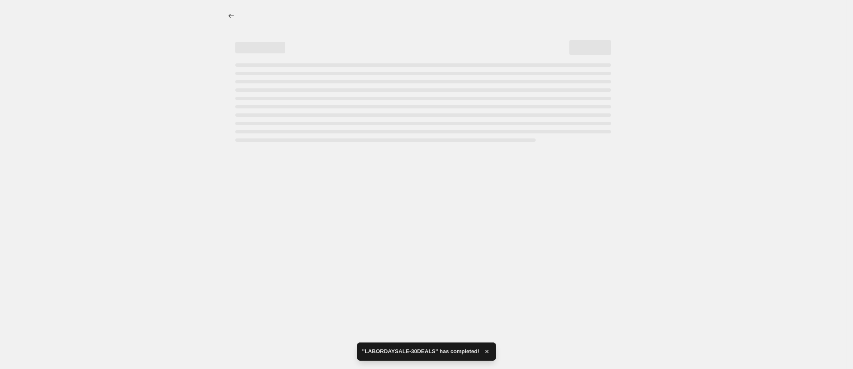
scroll to position [0, 0]
drag, startPoint x: 474, startPoint y: 167, endPoint x: 568, endPoint y: 165, distance: 94.2
select select "no_change"
select select "tag"
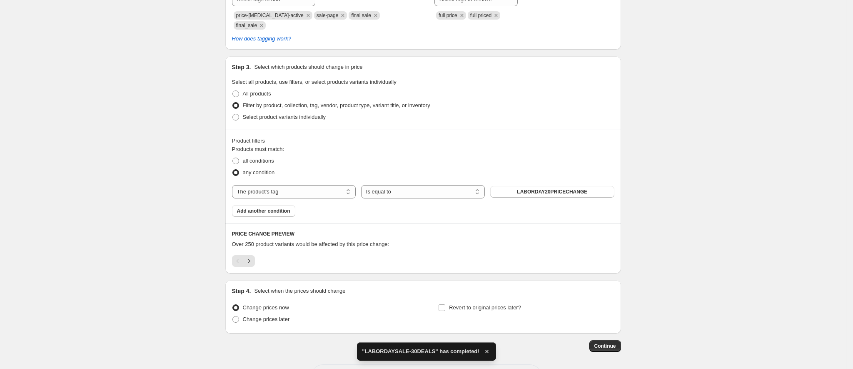
scroll to position [312, 0]
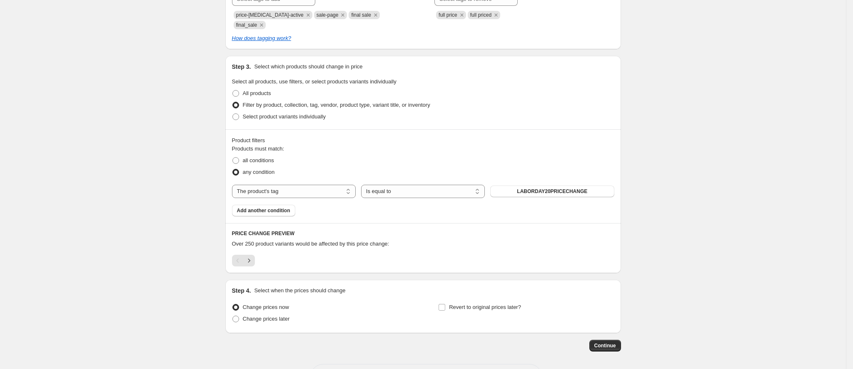
click at [241, 255] on div "Pagination" at bounding box center [238, 261] width 12 height 12
click at [253, 256] on icon "Next" at bounding box center [249, 260] width 8 height 8
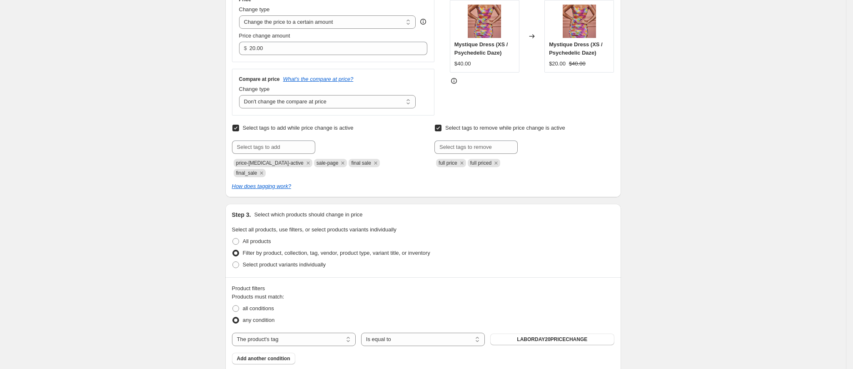
scroll to position [6, 0]
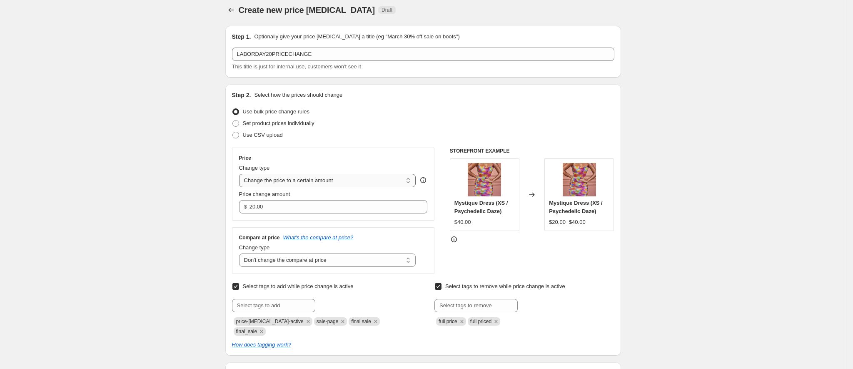
click at [301, 182] on select "Change the price to a certain amount Change the price by a certain amount Chang…" at bounding box center [327, 180] width 177 height 13
click at [242, 174] on select "Change the price to a certain amount Change the price by a certain amount Chang…" at bounding box center [327, 180] width 177 height 13
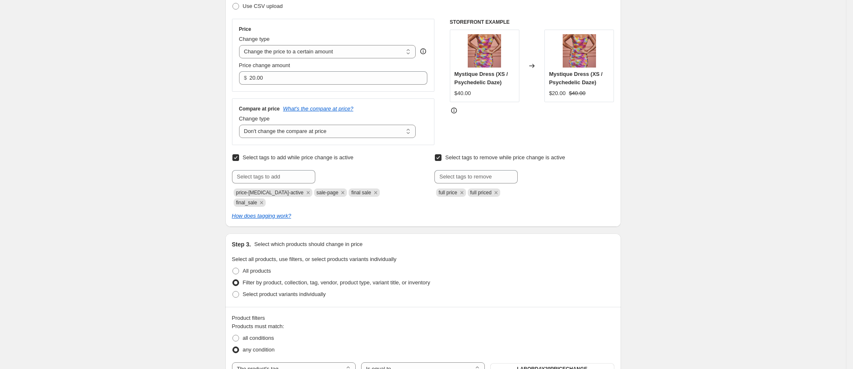
scroll to position [137, 0]
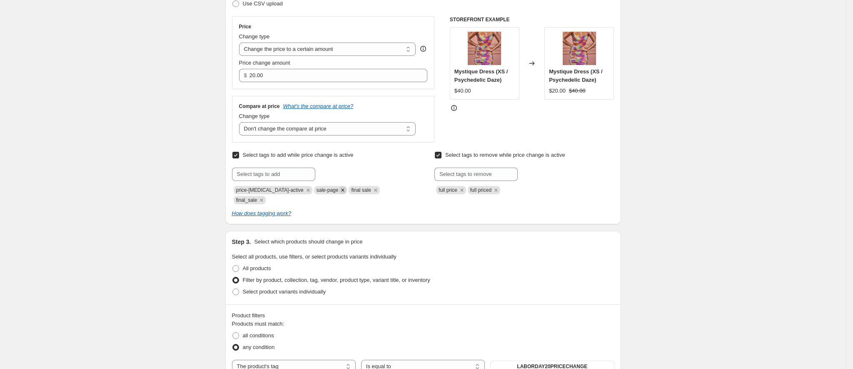
click at [339, 194] on icon "Remove sale-page" at bounding box center [342, 189] width 7 height 7
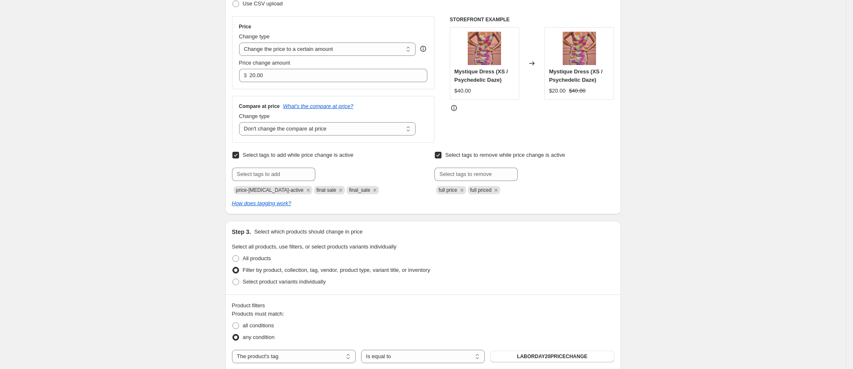
click at [337, 194] on icon "Remove final sale" at bounding box center [340, 189] width 7 height 7
click at [341, 190] on icon "Remove final_sale" at bounding box center [342, 190] width 3 height 3
click at [461, 192] on icon "Remove full price" at bounding box center [461, 189] width 7 height 7
click at [467, 192] on icon "Remove full priced" at bounding box center [464, 189] width 7 height 7
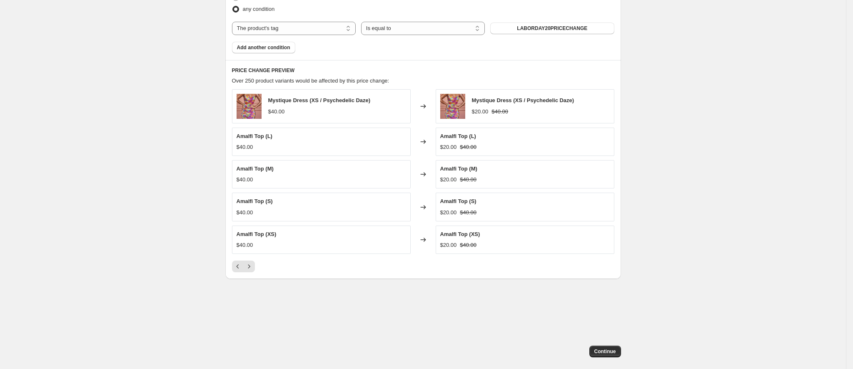
scroll to position [506, 0]
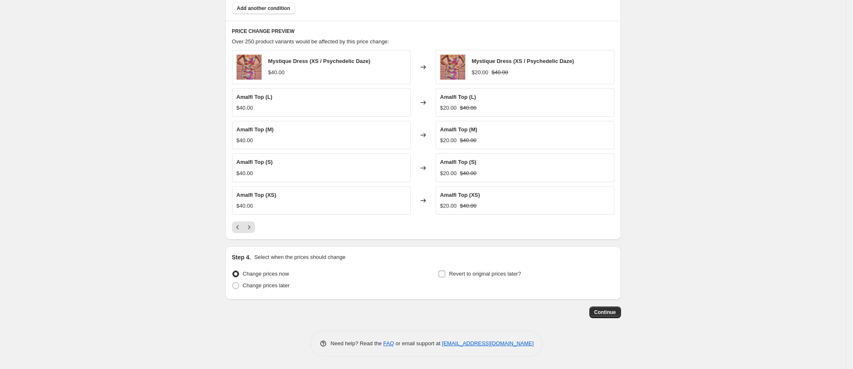
click at [502, 275] on span "Revert to original prices later?" at bounding box center [485, 273] width 72 height 6
click at [445, 275] on input "Revert to original prices later?" at bounding box center [442, 273] width 7 height 7
checkbox input "true"
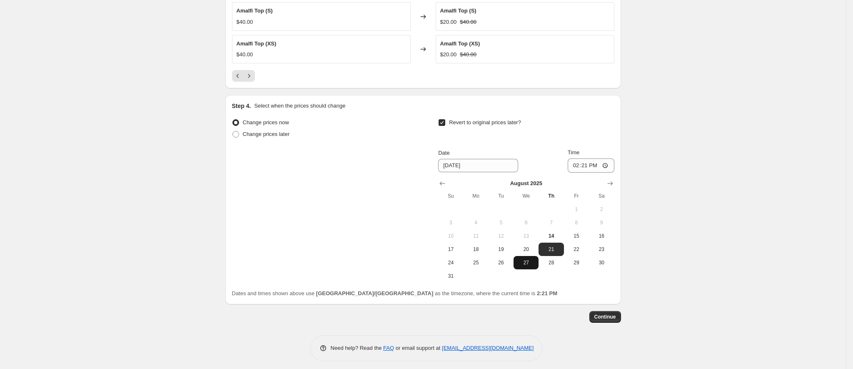
scroll to position [662, 0]
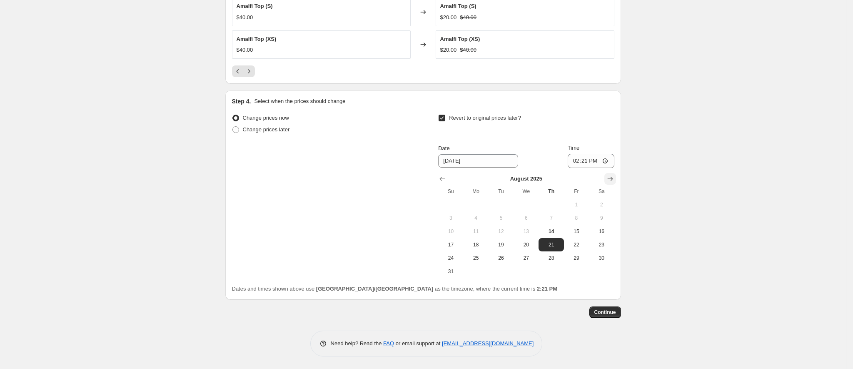
click at [615, 178] on icon "Show next month, September 2025" at bounding box center [610, 179] width 8 height 8
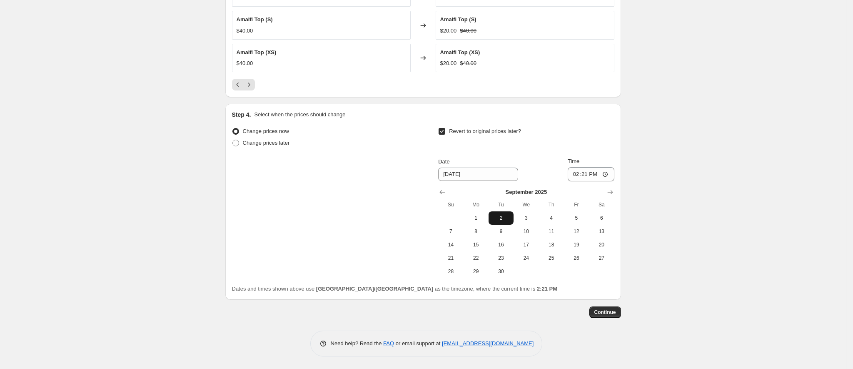
click at [502, 220] on span "2" at bounding box center [501, 218] width 18 height 7
type input "[DATE]"
click at [584, 171] on input "14:21" at bounding box center [591, 174] width 47 height 14
click at [578, 172] on input "14:21" at bounding box center [591, 174] width 47 height 14
type input "15:00"
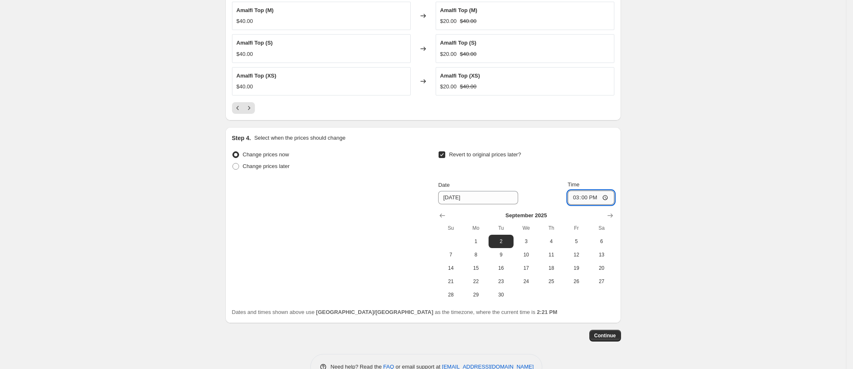
scroll to position [625, 0]
click at [615, 337] on span "Continue" at bounding box center [606, 334] width 22 height 7
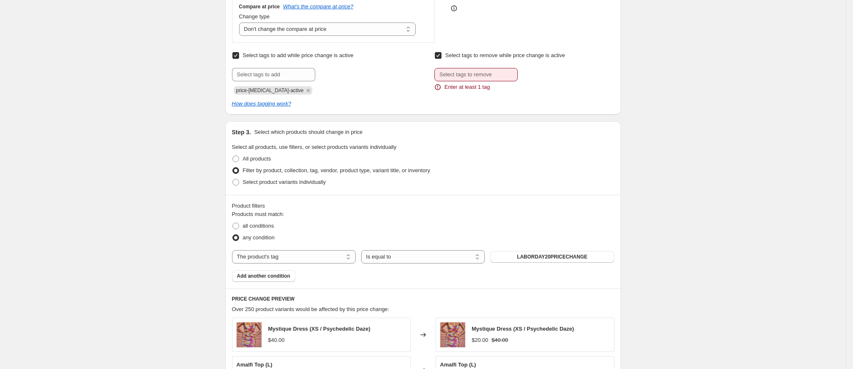
scroll to position [312, 0]
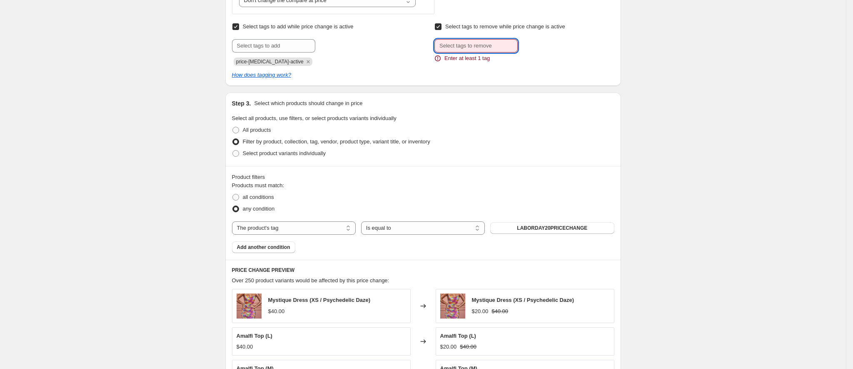
click at [473, 47] on input "text" at bounding box center [476, 45] width 83 height 13
drag, startPoint x: 234, startPoint y: 63, endPoint x: 324, endPoint y: 66, distance: 89.6
click at [442, 26] on input "Select tags to remove while price change is active" at bounding box center [438, 26] width 7 height 7
checkbox input "false"
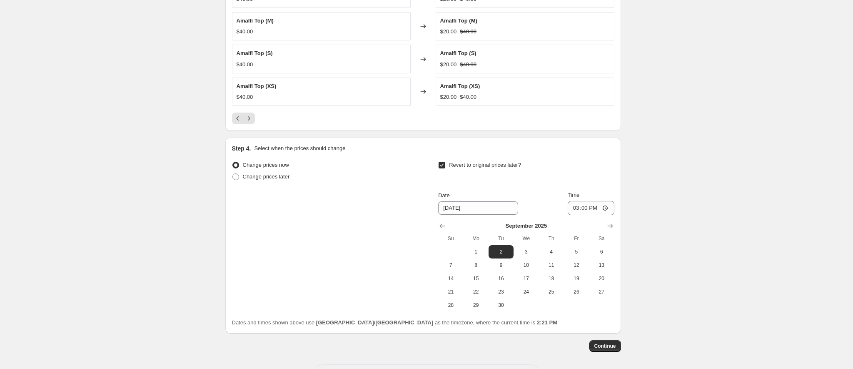
scroll to position [687, 0]
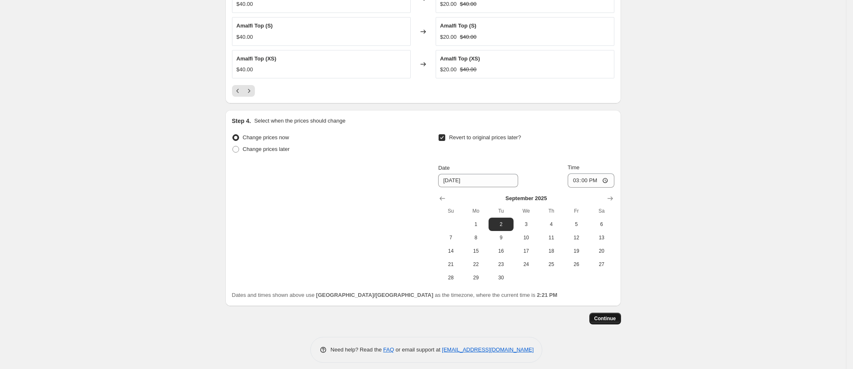
click at [616, 322] on span "Continue" at bounding box center [606, 318] width 22 height 7
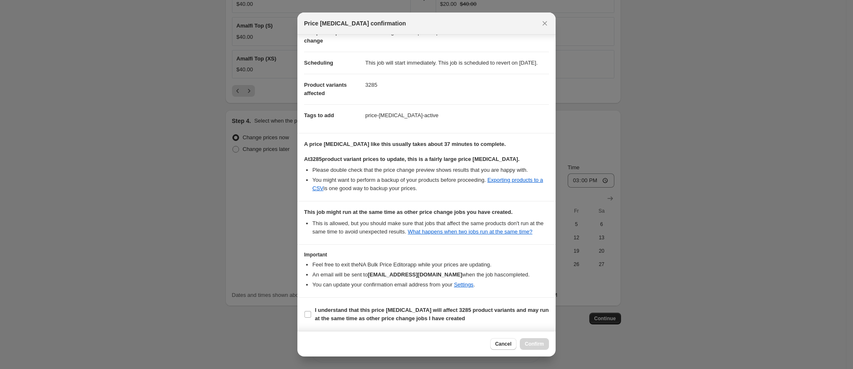
scroll to position [59, 0]
click at [346, 309] on b "I understand that this price [MEDICAL_DATA] will affect 3285 product variants a…" at bounding box center [432, 314] width 234 height 15
click at [311, 311] on input "I understand that this price [MEDICAL_DATA] will affect 3285 product variants a…" at bounding box center [308, 314] width 7 height 7
checkbox input "true"
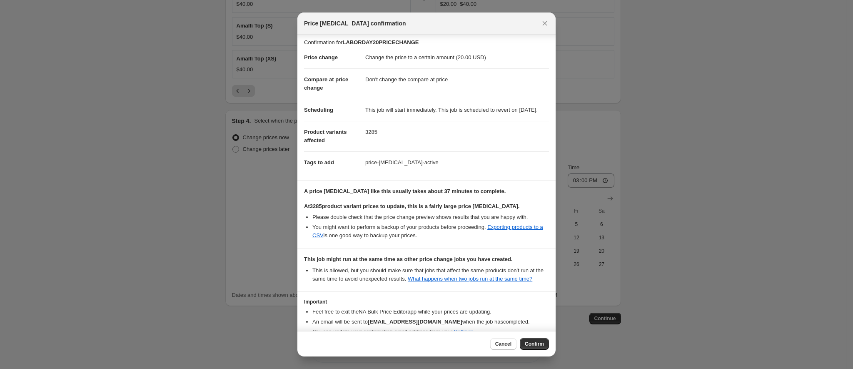
scroll to position [0, 0]
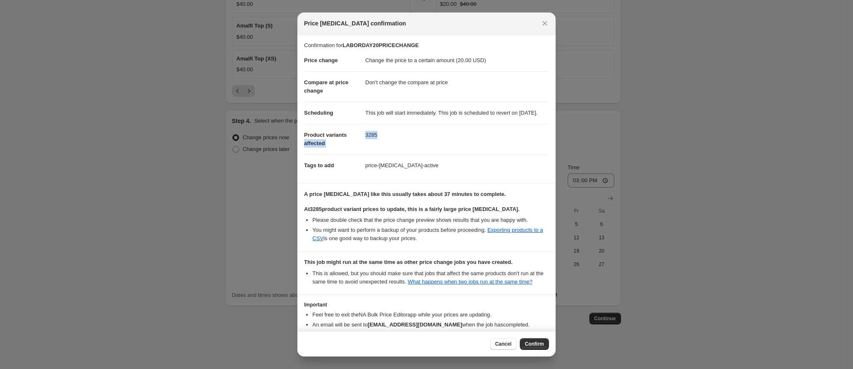
drag, startPoint x: 380, startPoint y: 144, endPoint x: 360, endPoint y: 144, distance: 20.0
click at [360, 144] on dl "Price change Change the price to a certain amount (20.00 USD) Compare at price …" at bounding box center [426, 113] width 245 height 127
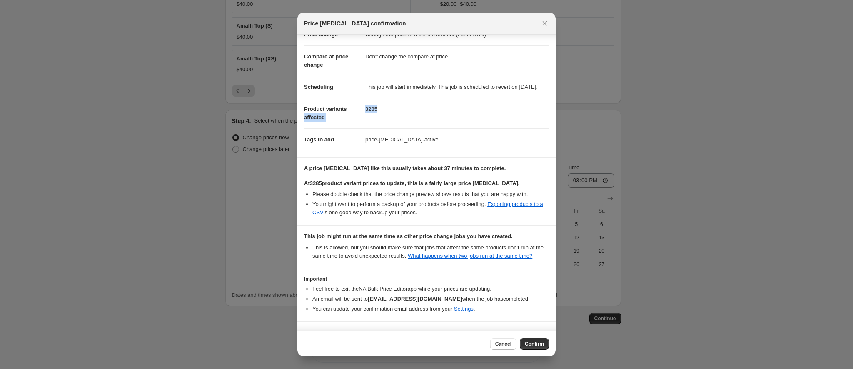
scroll to position [59, 0]
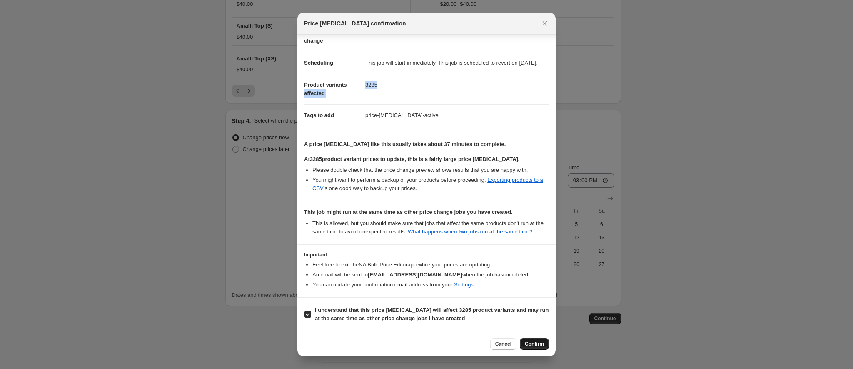
click at [537, 342] on span "Confirm" at bounding box center [534, 343] width 19 height 7
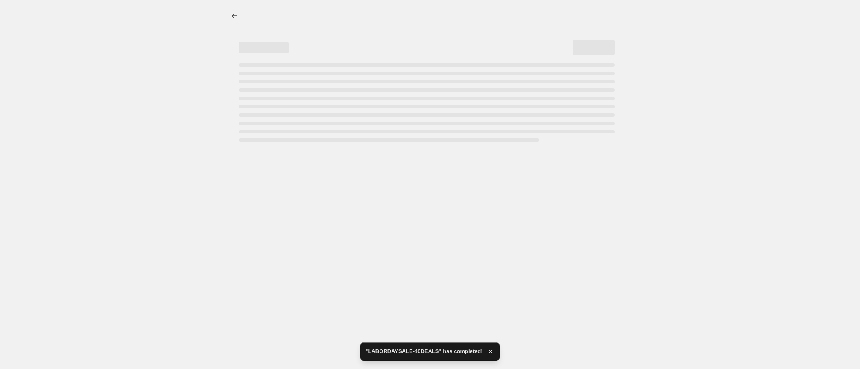
select select "no_change"
select select "tag"
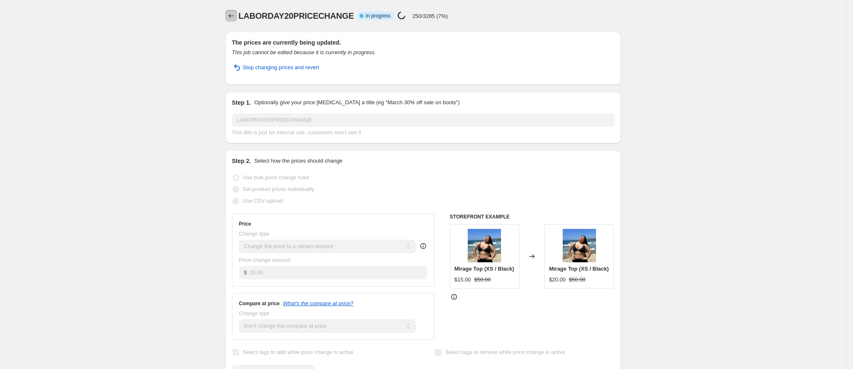
click at [229, 13] on button "Price change jobs" at bounding box center [231, 16] width 12 height 12
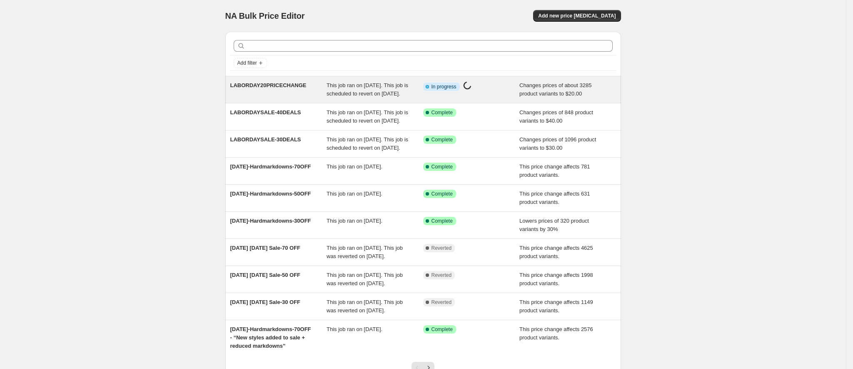
click at [317, 91] on div "LABORDAY20PRICECHANGE" at bounding box center [278, 89] width 97 height 17
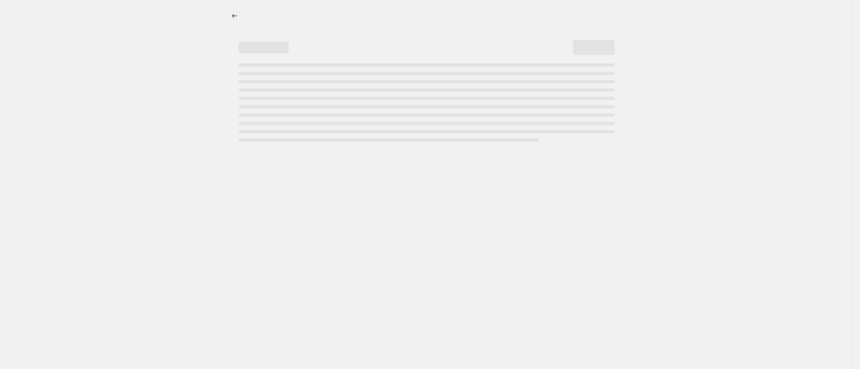
select select "no_change"
select select "tag"
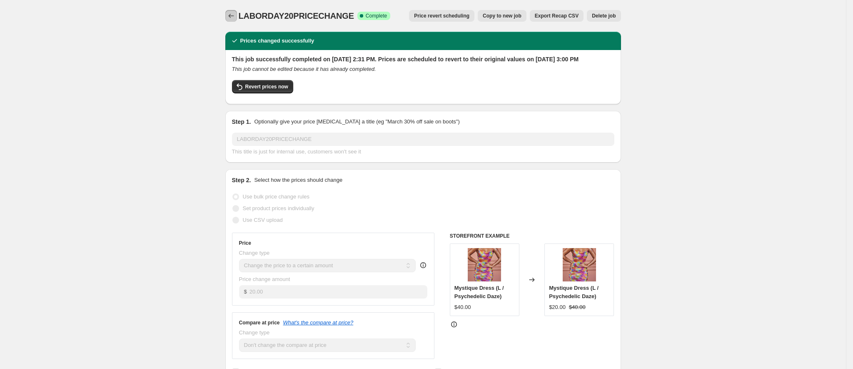
click at [232, 15] on icon "Price change jobs" at bounding box center [231, 16] width 8 height 8
